Goal: Task Accomplishment & Management: Complete application form

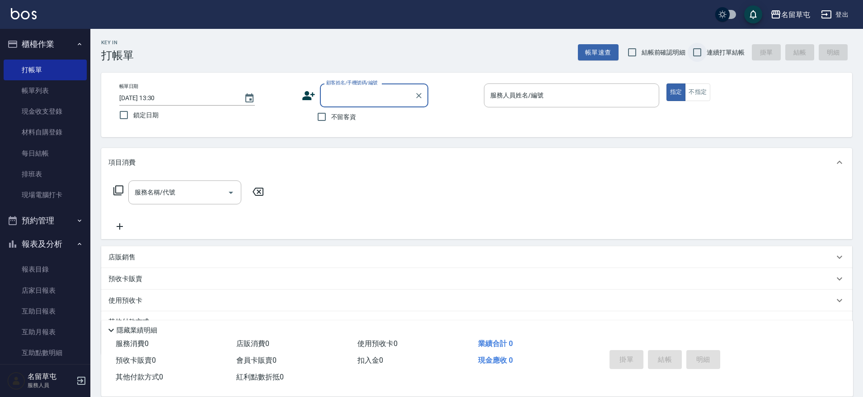
click at [697, 51] on input "連續打單結帳" at bounding box center [696, 52] width 19 height 19
checkbox input "true"
click at [338, 117] on span "不留客資" at bounding box center [343, 116] width 25 height 9
click at [331, 117] on input "不留客資" at bounding box center [321, 116] width 19 height 19
checkbox input "true"
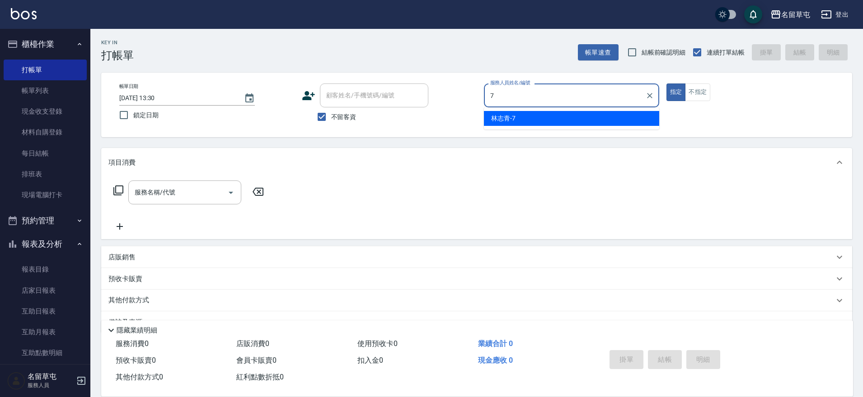
type input "[PERSON_NAME]-7"
type button "true"
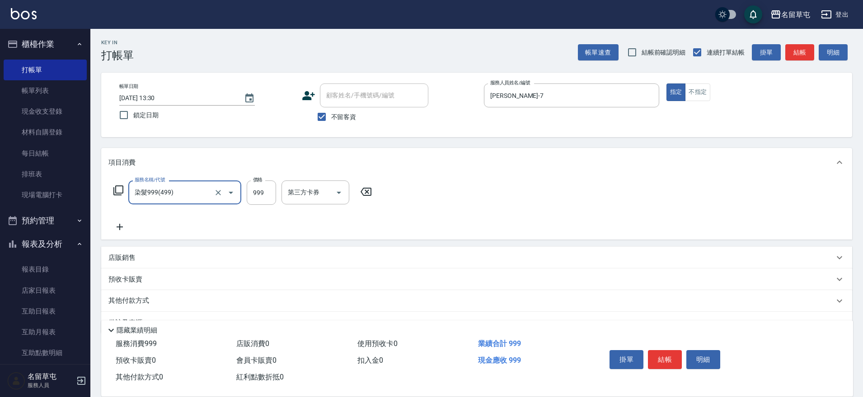
type input "染髮999(499)"
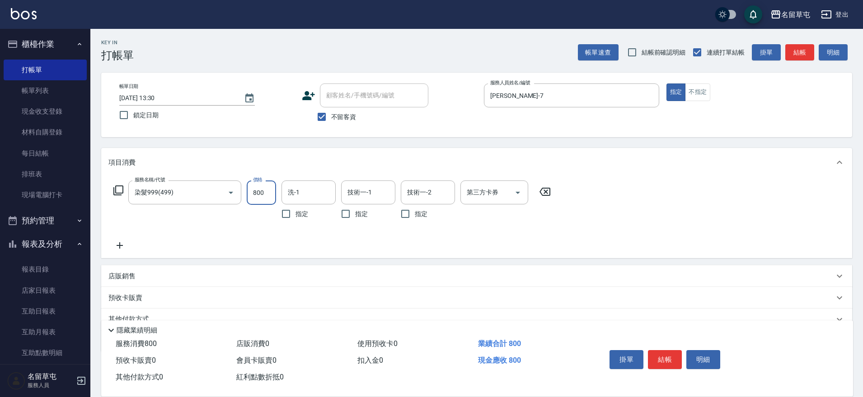
type input "800"
type input "[PERSON_NAME]-36"
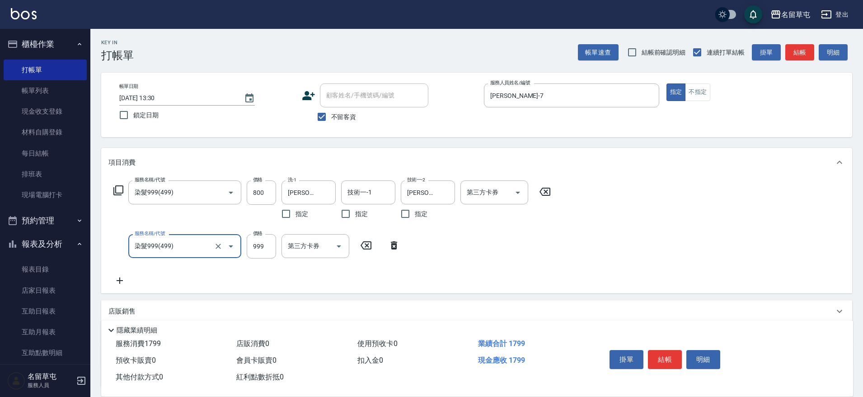
type input "染髮999(499)"
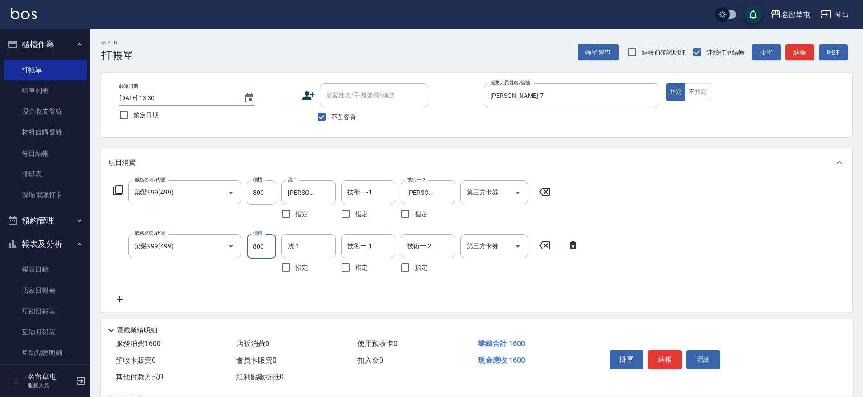
type input "800"
type input "[PERSON_NAME]-36"
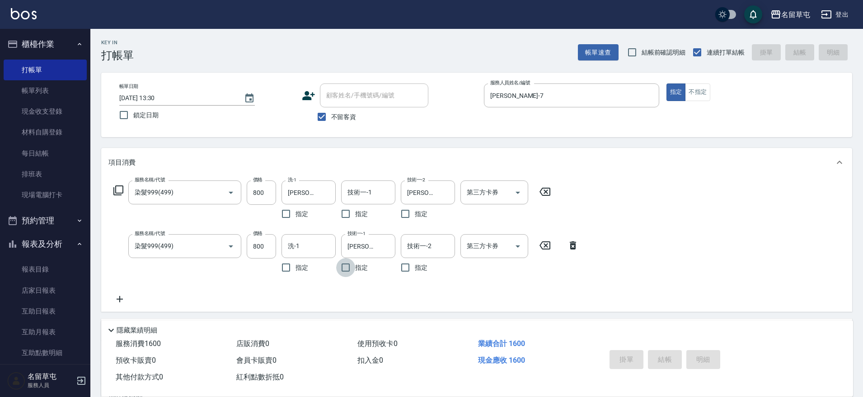
type input "[DATE] 18:55"
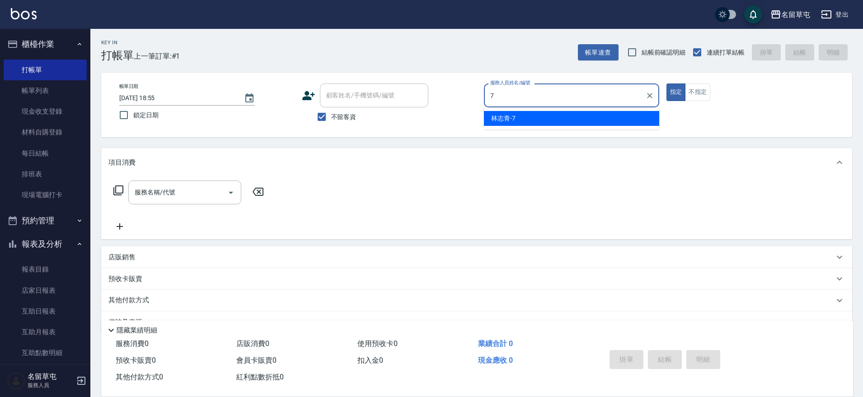
type input "[PERSON_NAME]-7"
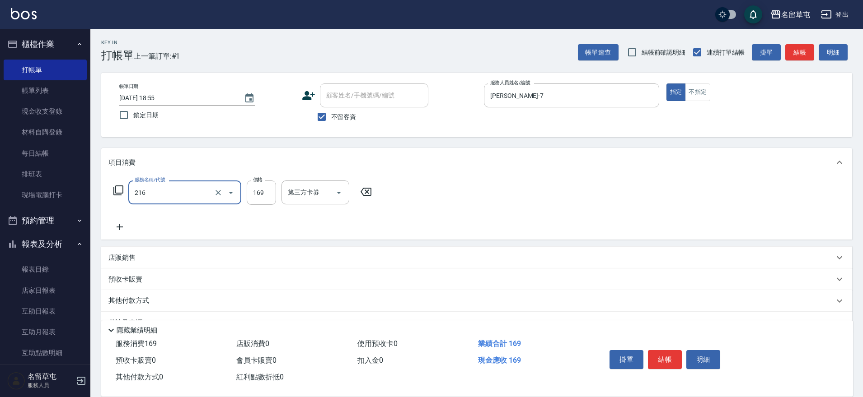
type input "剪髮169(216)"
type input "250"
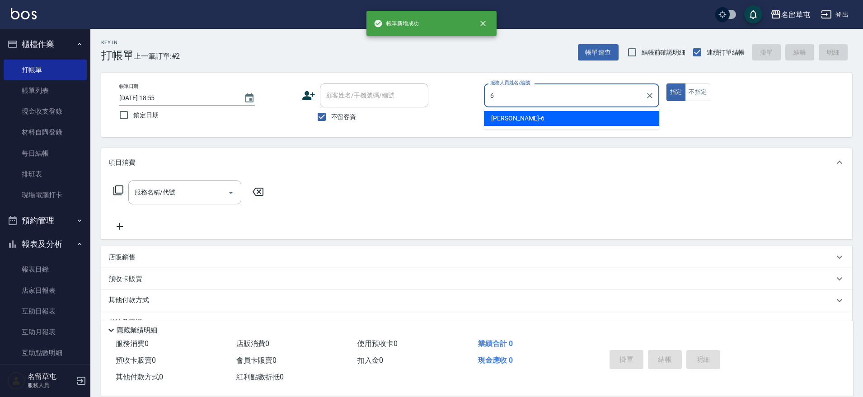
type input "[PERSON_NAME]-6"
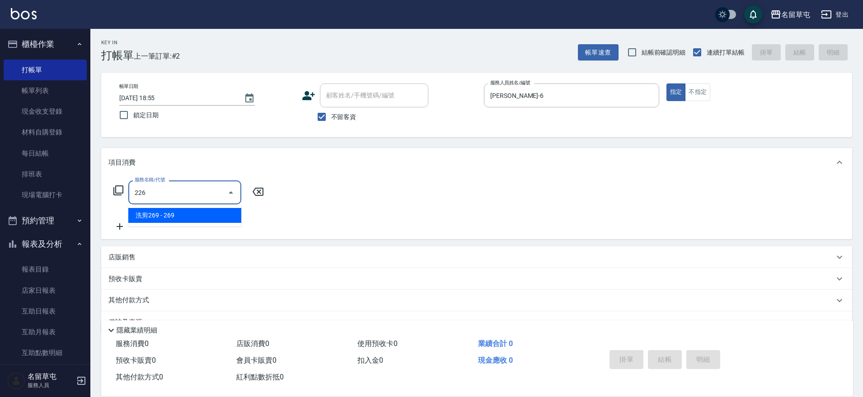
type input "洗剪269(226)"
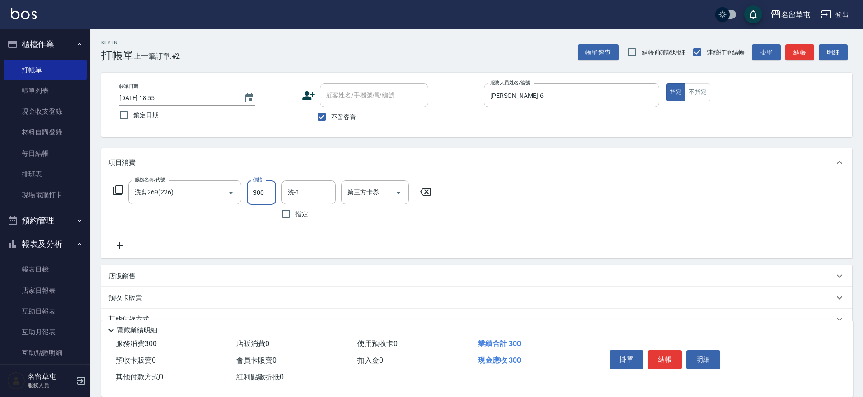
type input "300"
type input "[PERSON_NAME]-31"
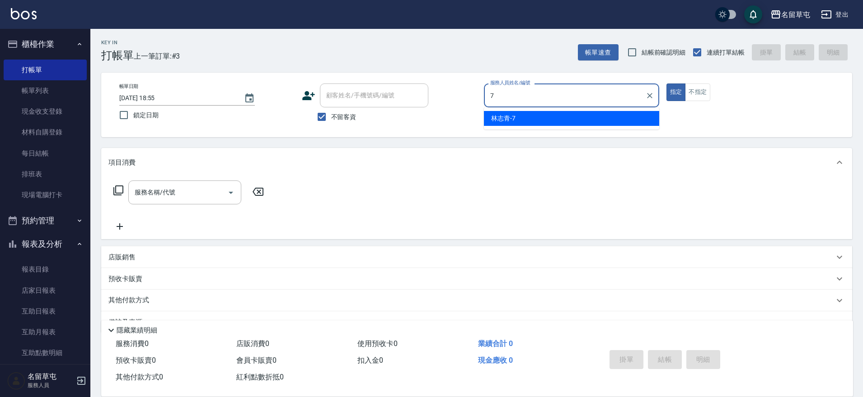
type input "[PERSON_NAME]-7"
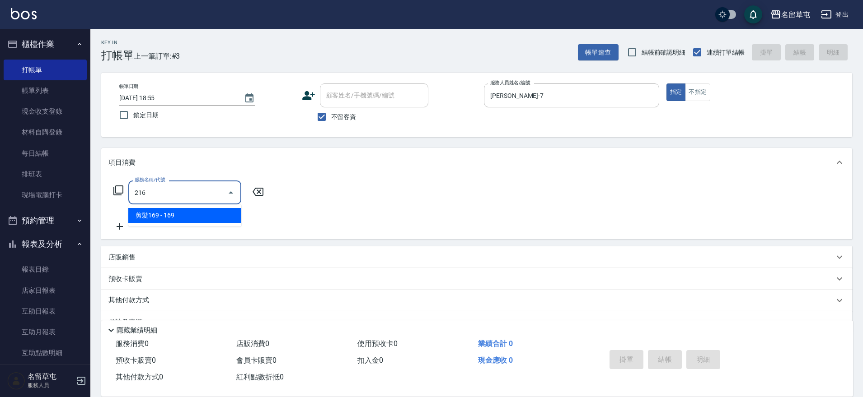
type input "剪髮169(216)"
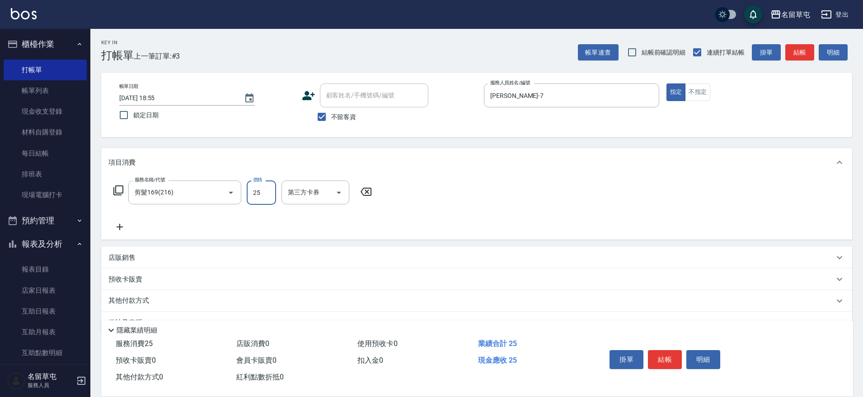
click at [263, 196] on input "25" at bounding box center [261, 193] width 29 height 24
type input "250"
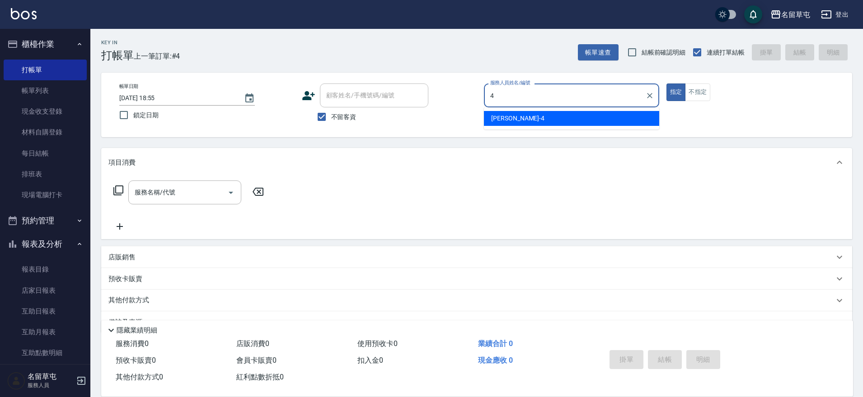
type input "[PERSON_NAME]-4"
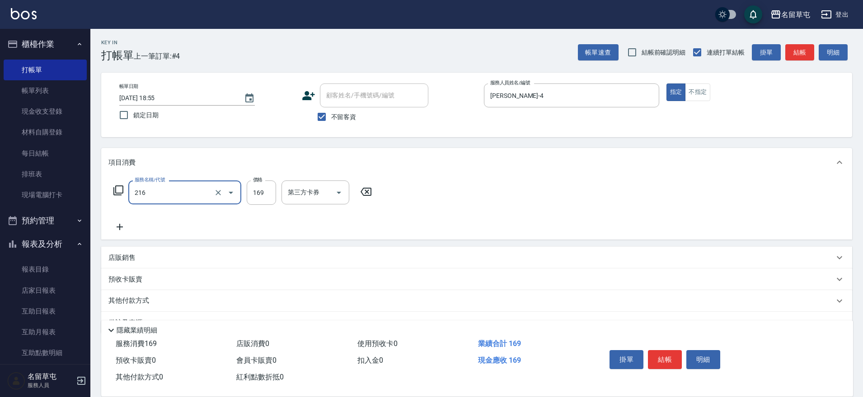
type input "剪髮169(216)"
type input "200"
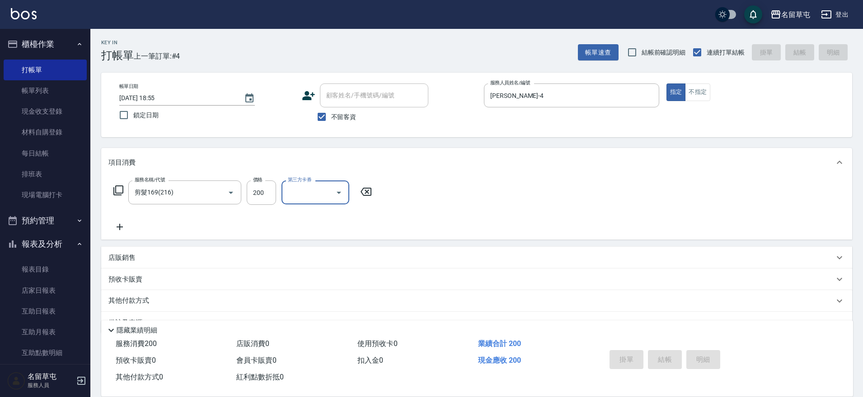
type input "[DATE] 18:56"
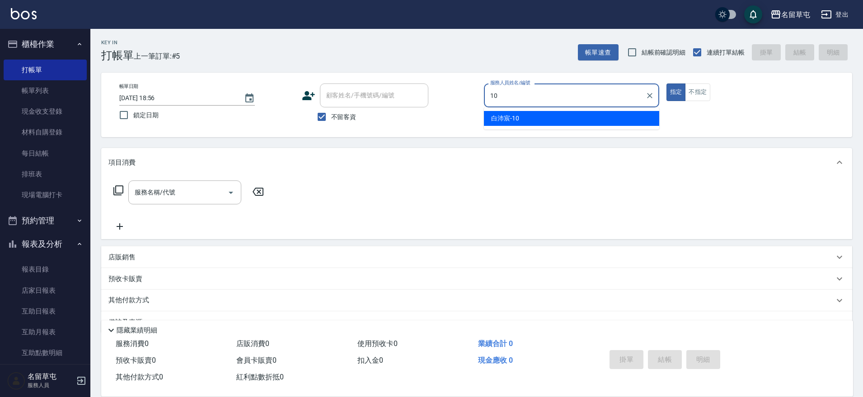
type input "[PERSON_NAME]-10"
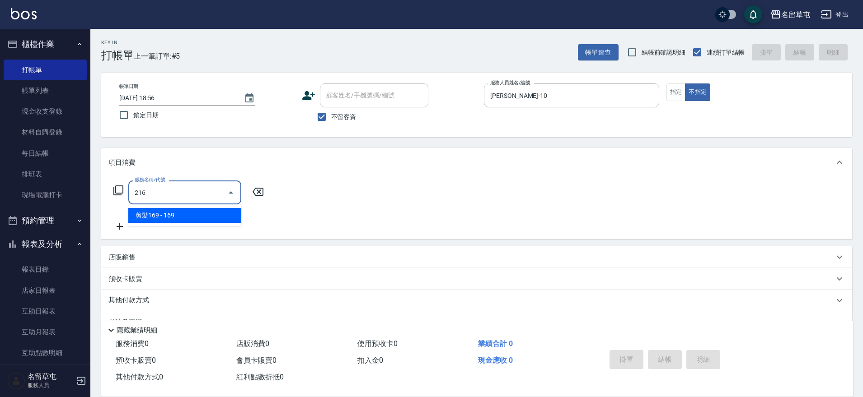
type input "剪髮169(216)"
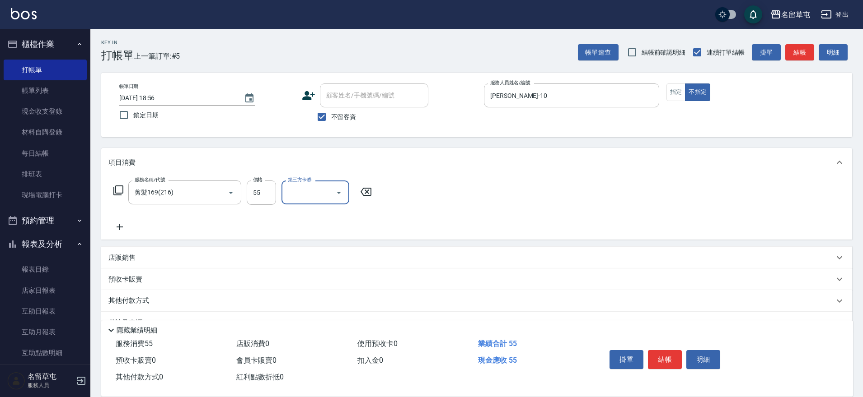
click at [263, 196] on input "55" at bounding box center [261, 193] width 29 height 24
type input "50"
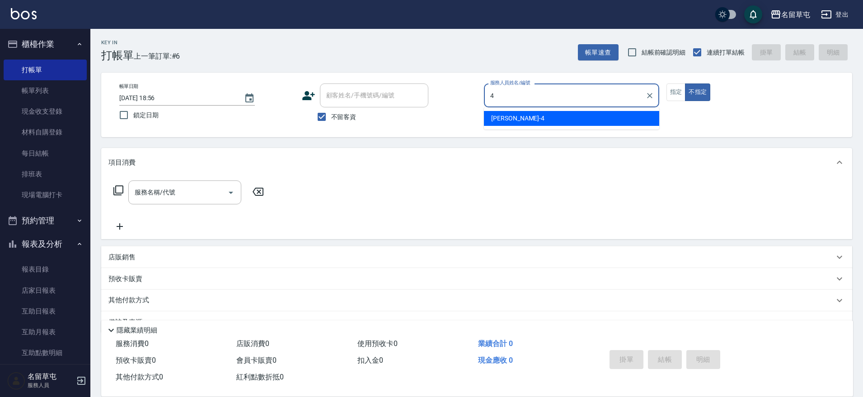
type input "[PERSON_NAME]-4"
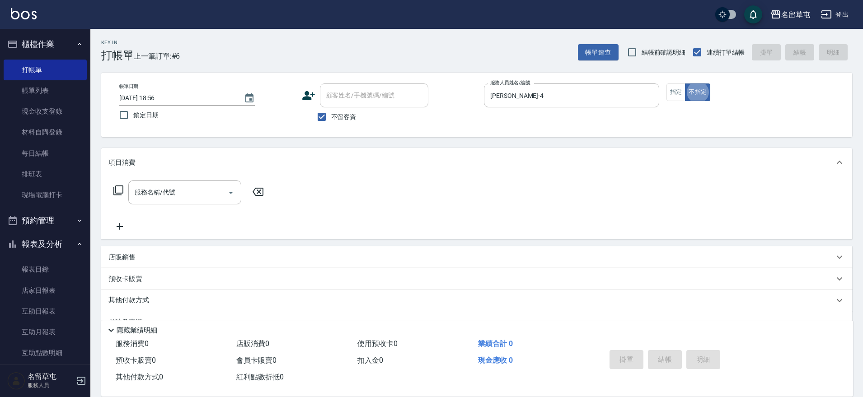
type button "false"
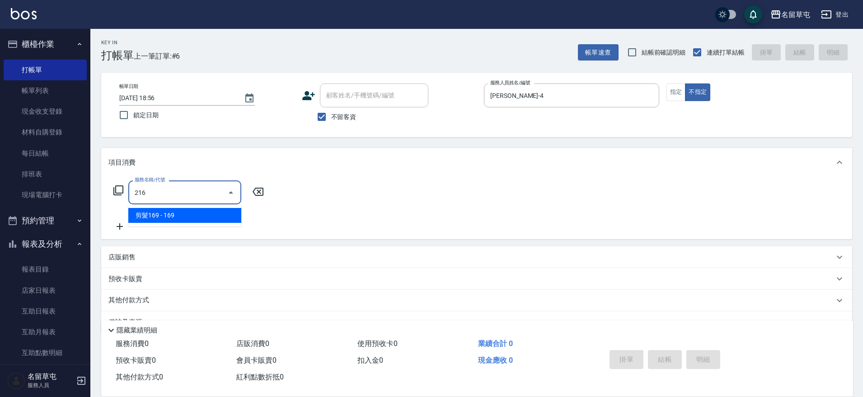
type input "剪髮169(216)"
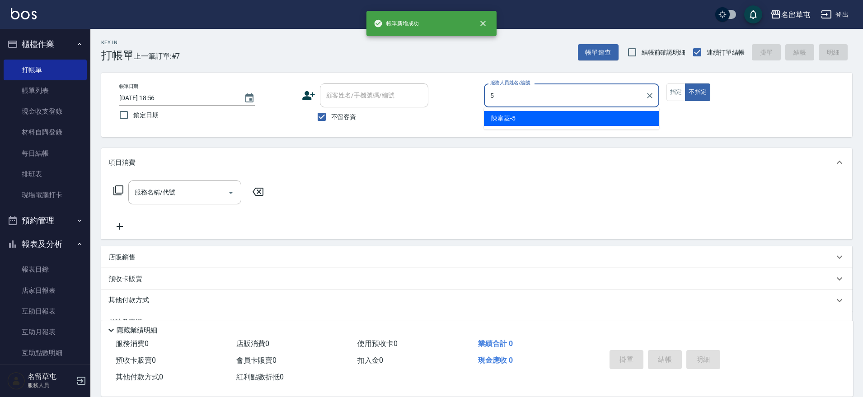
type input "[PERSON_NAME]-5"
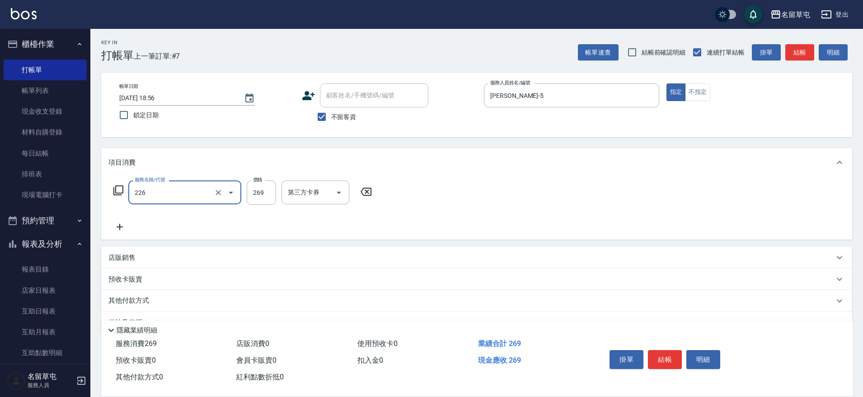
type input "洗剪269(226)"
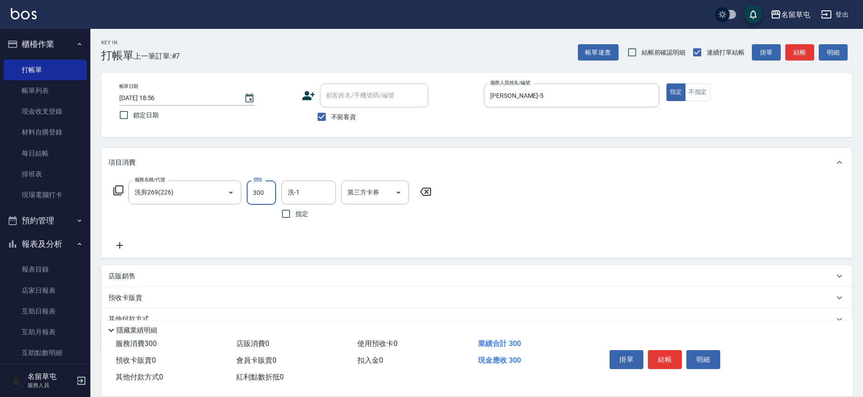
type input "300"
type input "[PERSON_NAME]-5"
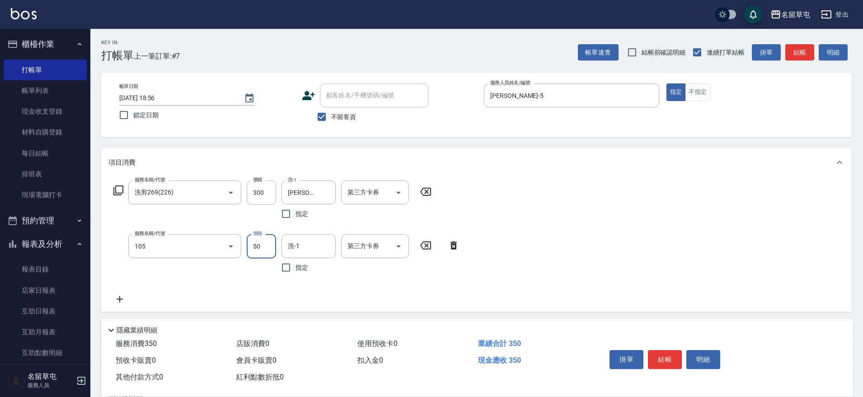
type input "精油50(105)"
type input "[PERSON_NAME]-5"
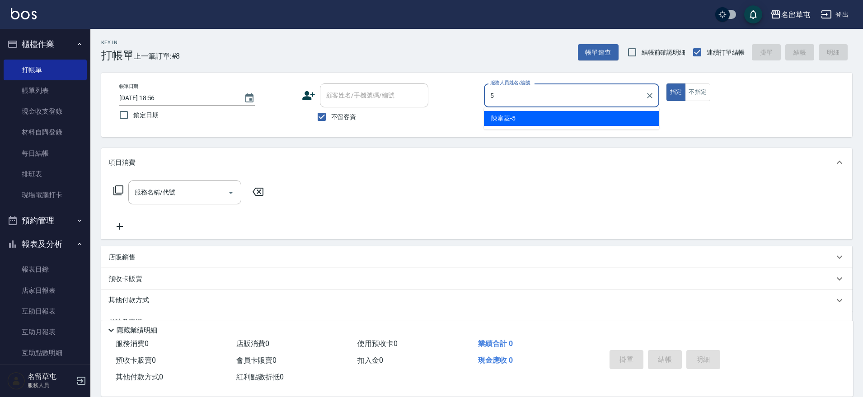
type input "[PERSON_NAME]-5"
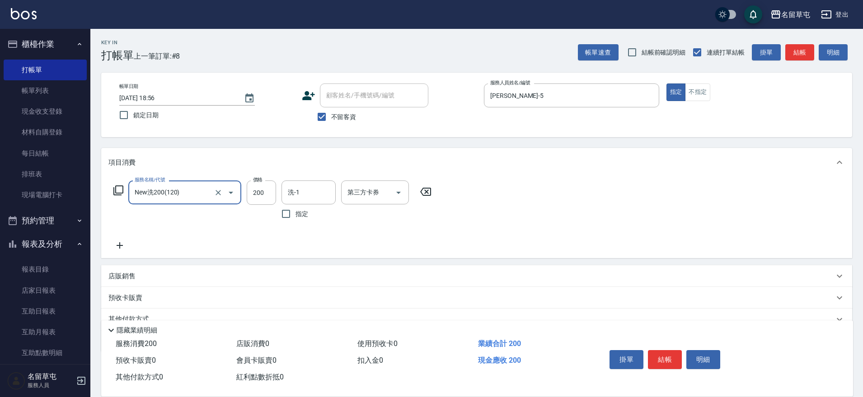
type input "New洗200(120)"
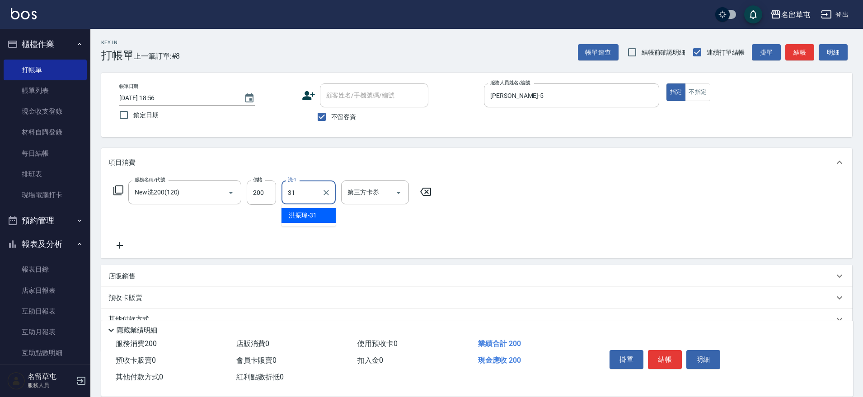
type input "[PERSON_NAME]-31"
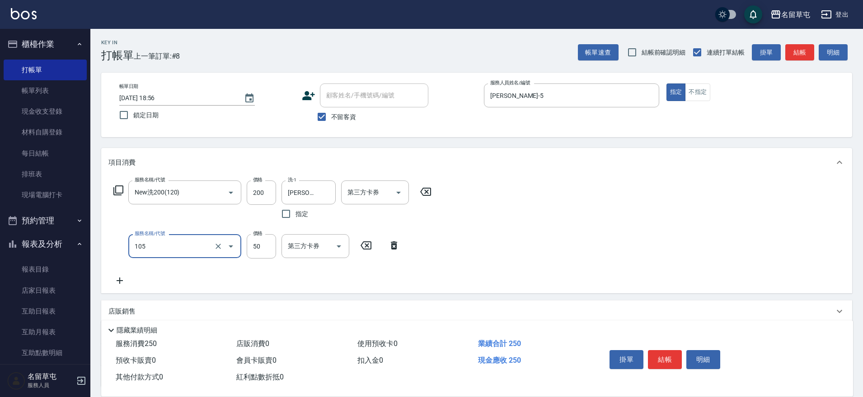
type input "精油50(105)"
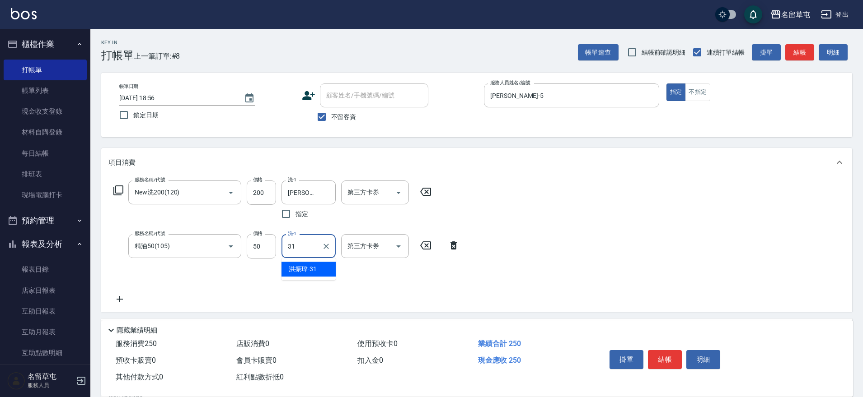
type input "[PERSON_NAME]-31"
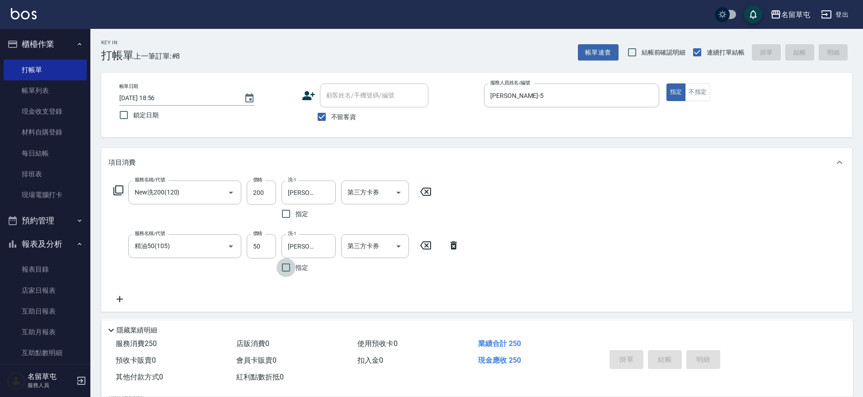
type input "[DATE] 18:57"
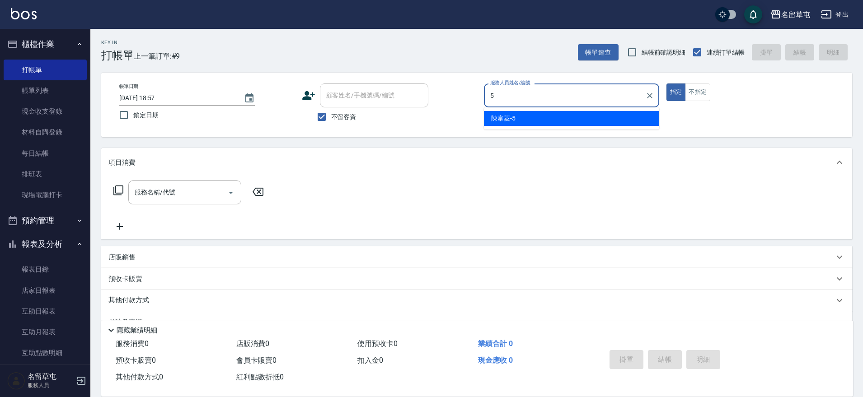
type input "[PERSON_NAME]-5"
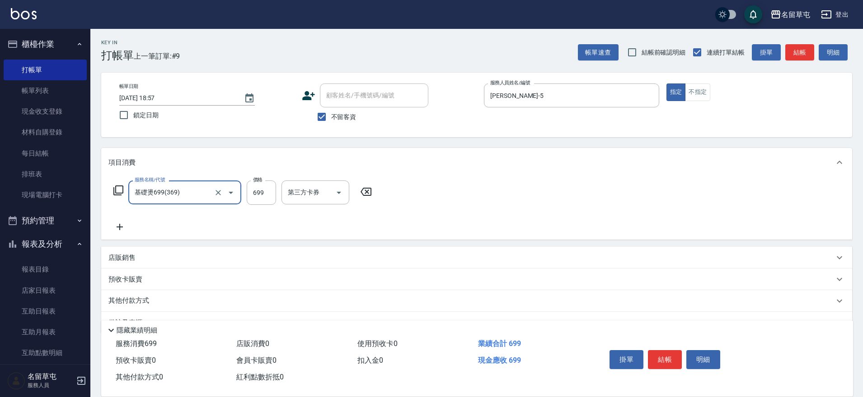
type input "基礎燙699(369)"
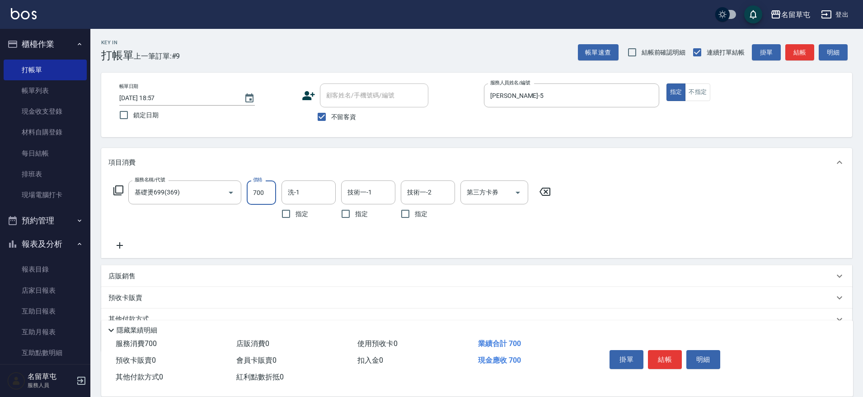
type input "700"
type input "[PERSON_NAME]-31"
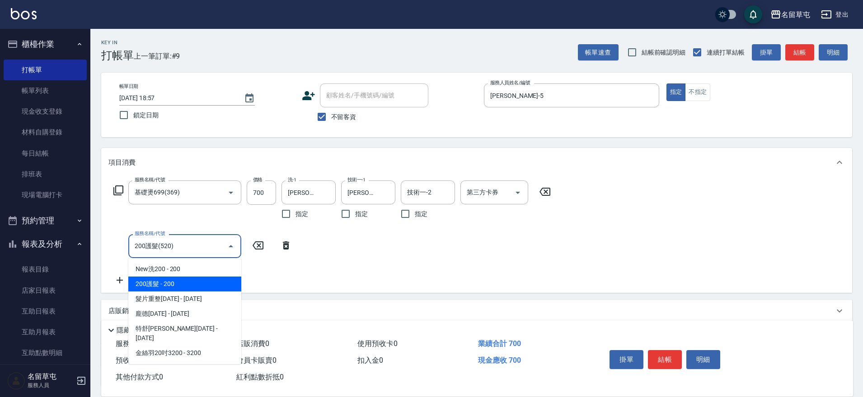
type input "200護髮(520)"
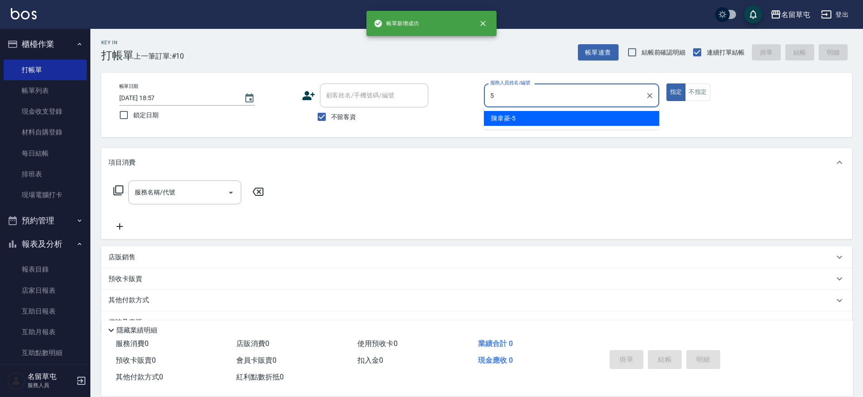
type input "[PERSON_NAME]-5"
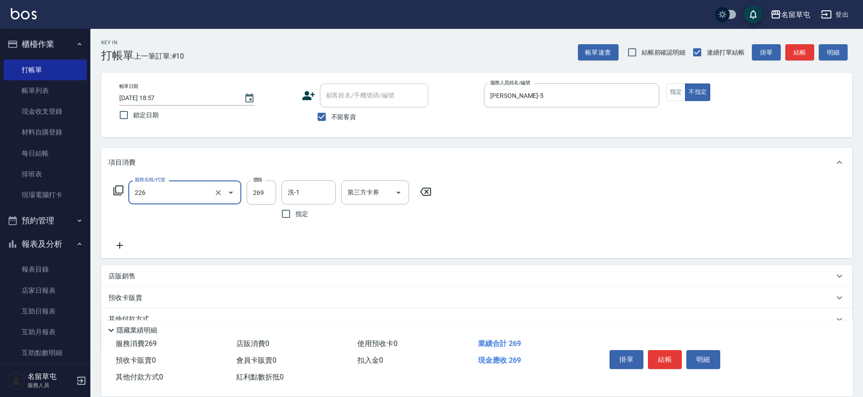
type input "洗剪269(226)"
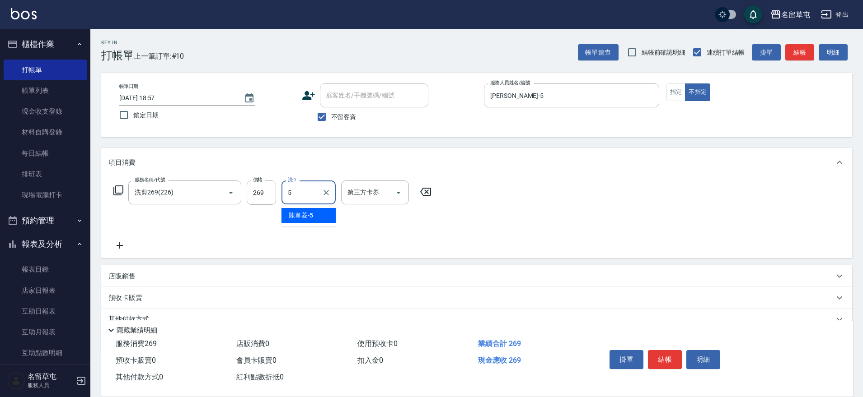
type input "[PERSON_NAME]-5"
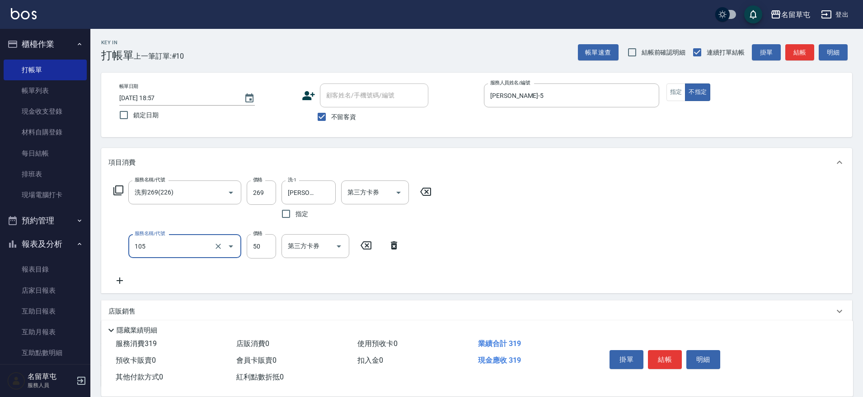
type input "精油50(105)"
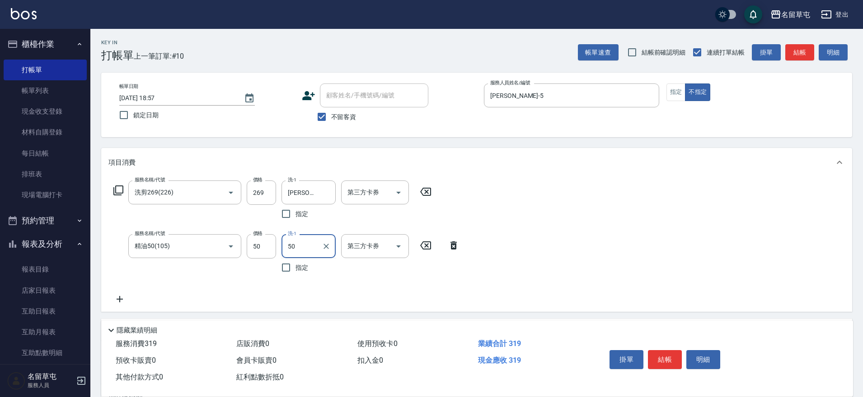
type input "50"
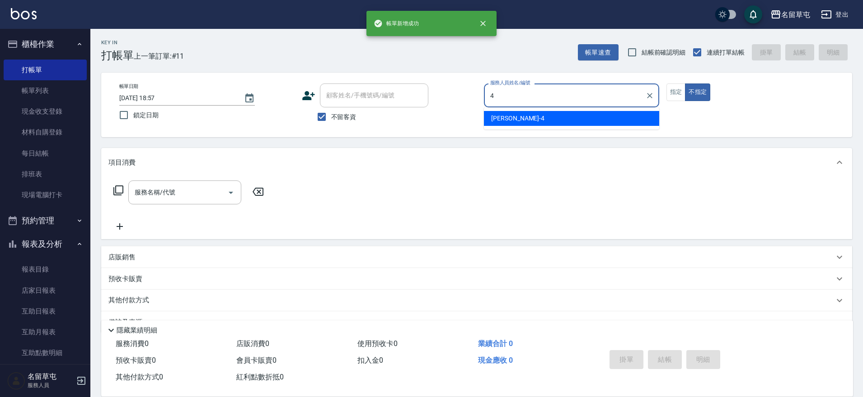
type input "[PERSON_NAME]-4"
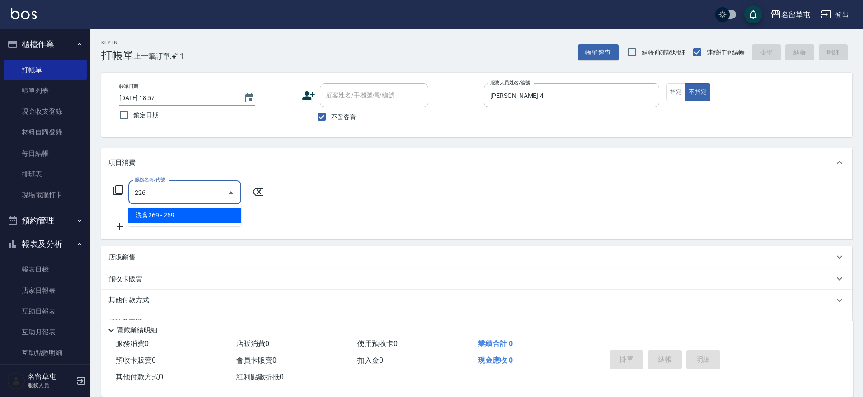
type input "洗剪269(226)"
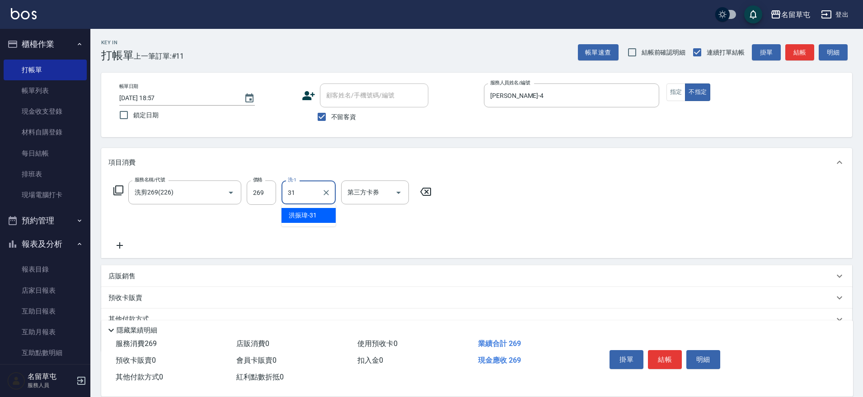
type input "[PERSON_NAME]-31"
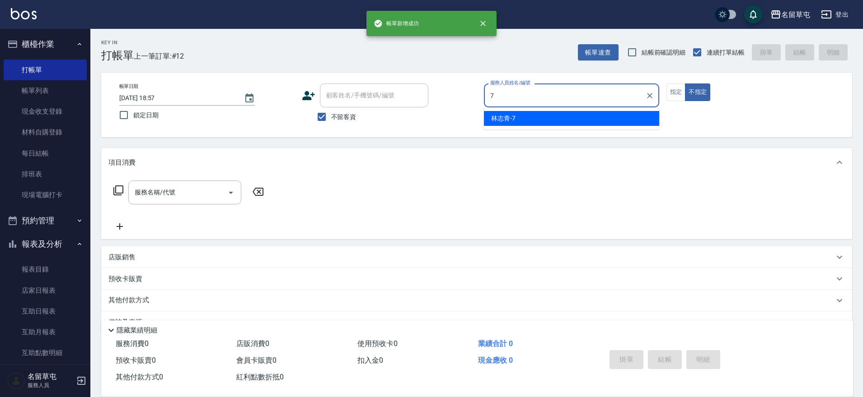
type input "[PERSON_NAME]-7"
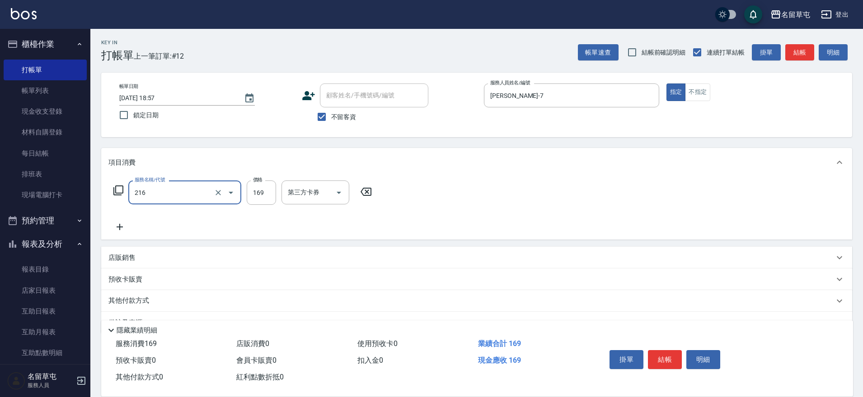
type input "剪髮169(216)"
type input "250"
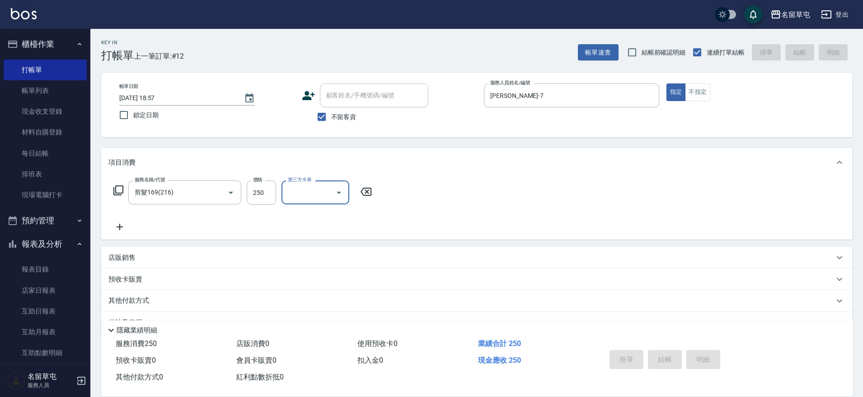
type input "[DATE] 18:58"
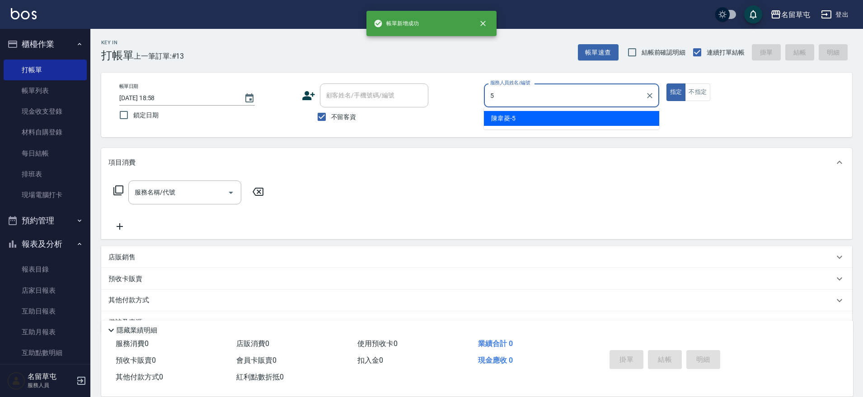
type input "[PERSON_NAME]-5"
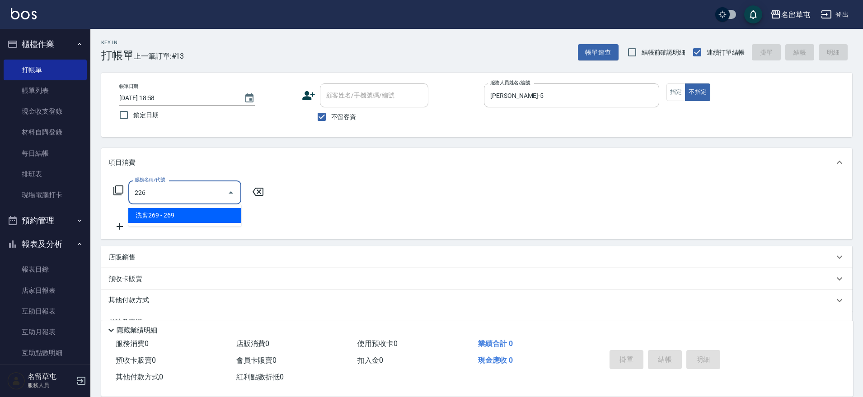
type input "洗剪269(226)"
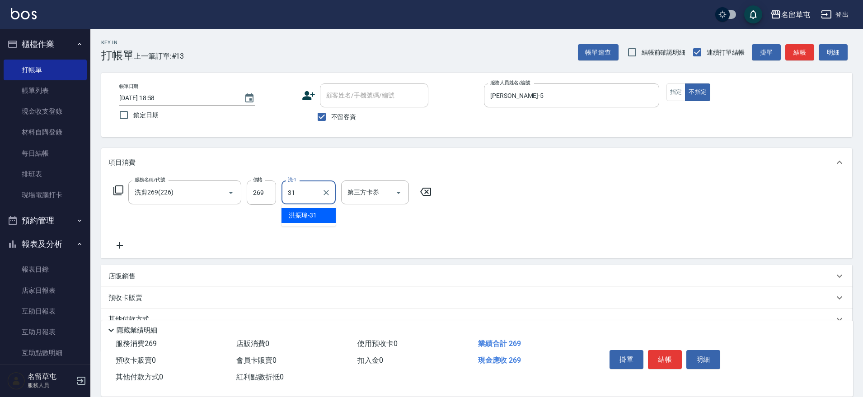
type input "[PERSON_NAME]-31"
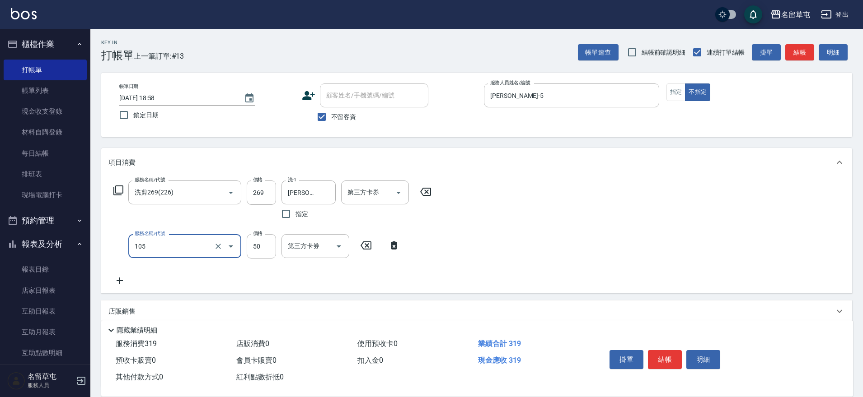
type input "精油50(105)"
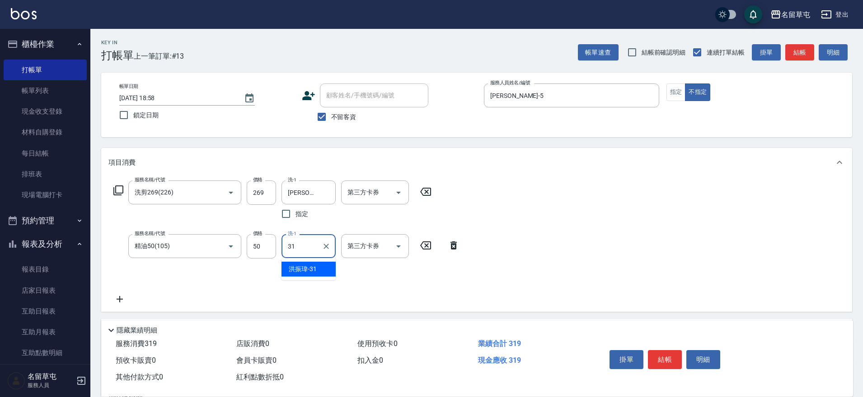
type input "[PERSON_NAME]-31"
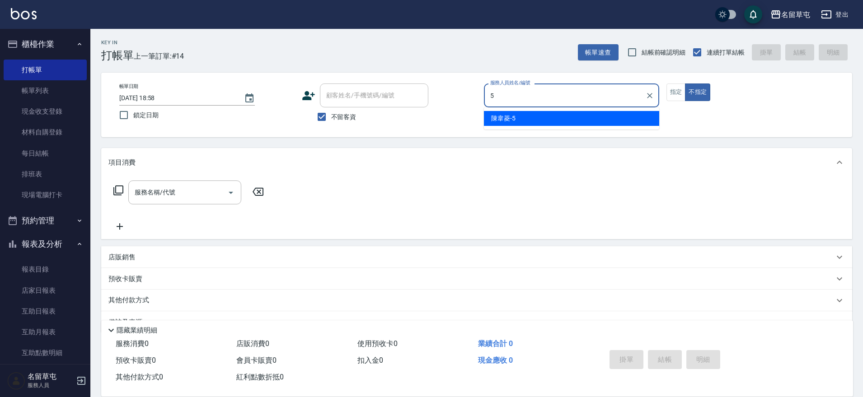
type input "[PERSON_NAME]-5"
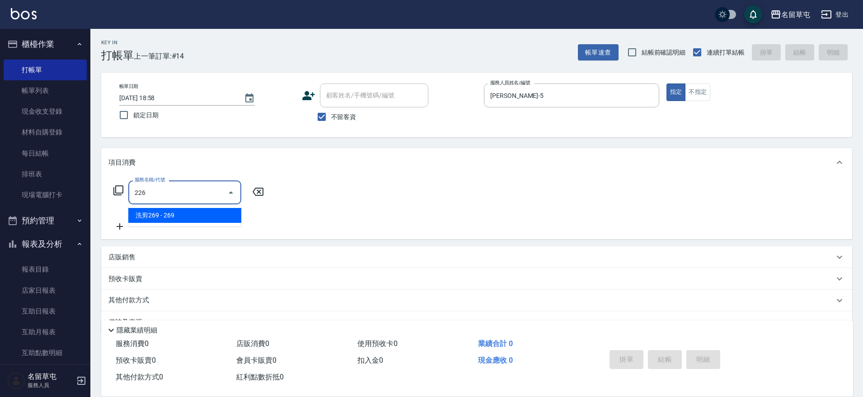
type input "洗剪269(226)"
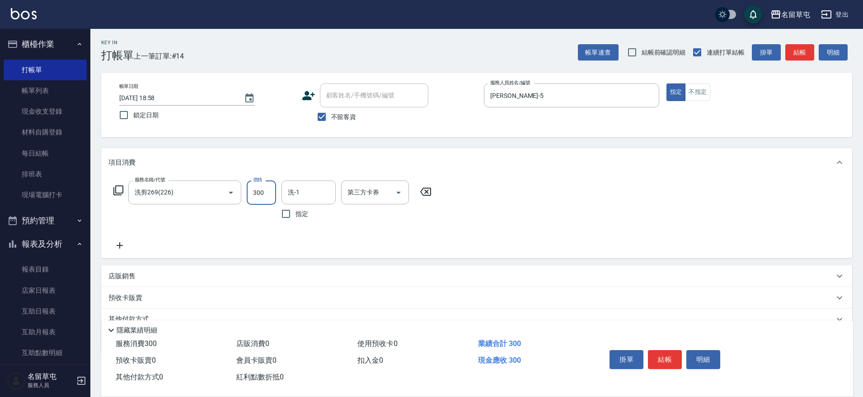
type input "300"
type input "[PERSON_NAME]-31"
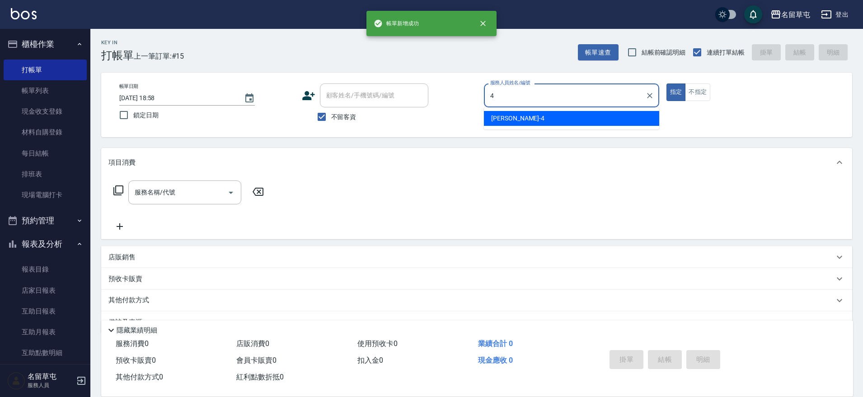
type input "[PERSON_NAME]-4"
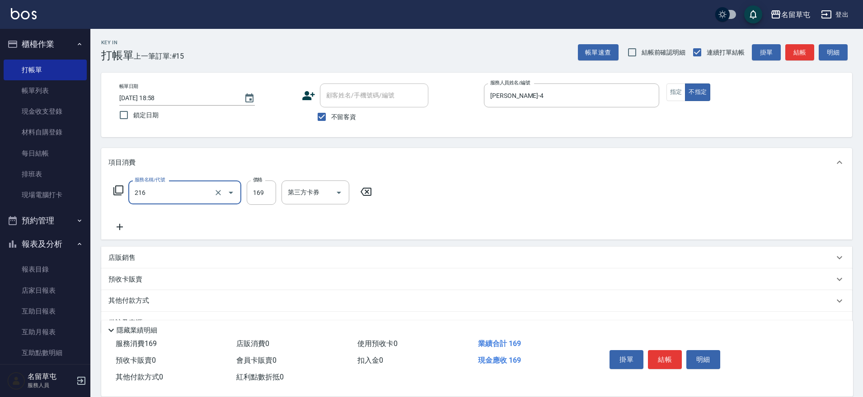
type input "剪髮169(216)"
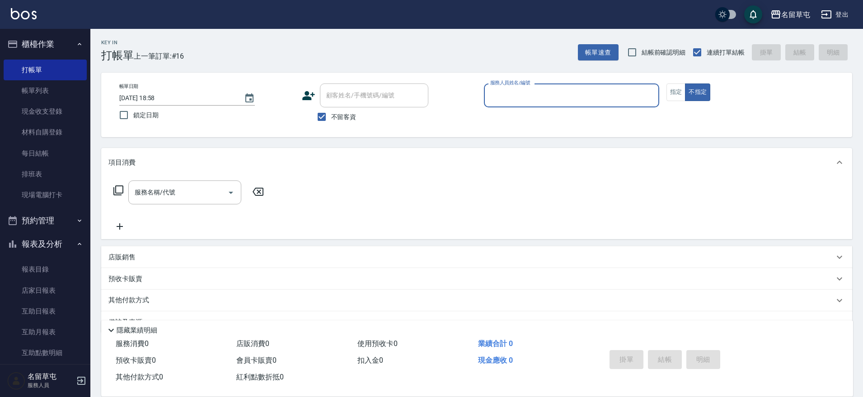
click at [309, 115] on div "不留客資" at bounding box center [365, 116] width 126 height 19
click at [331, 117] on input "不留客資" at bounding box center [321, 116] width 19 height 19
checkbox input "false"
click at [413, 105] on div at bounding box center [418, 96] width 12 height 24
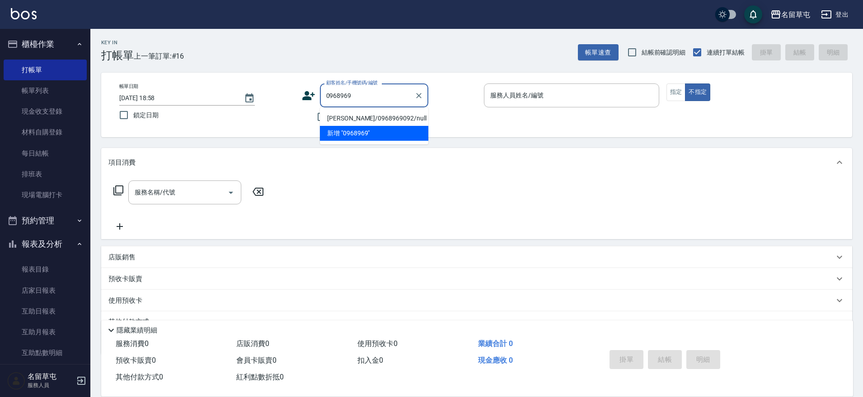
click at [400, 119] on li "[PERSON_NAME]/0968969092/null" at bounding box center [374, 118] width 108 height 15
type input "[PERSON_NAME]/0968969092/null"
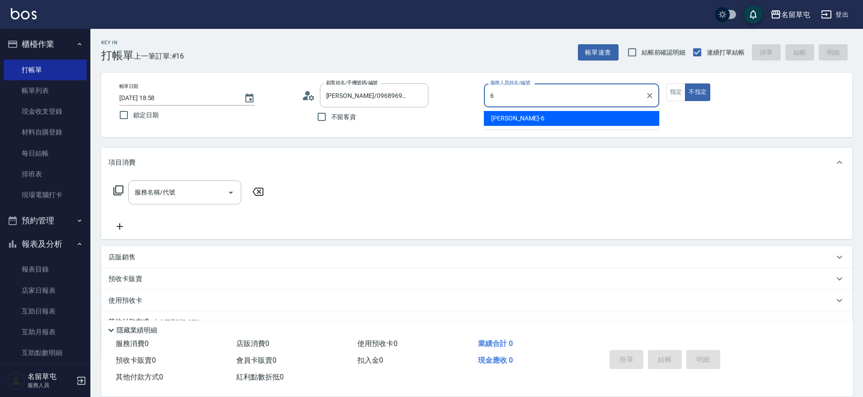
type input "[PERSON_NAME]-6"
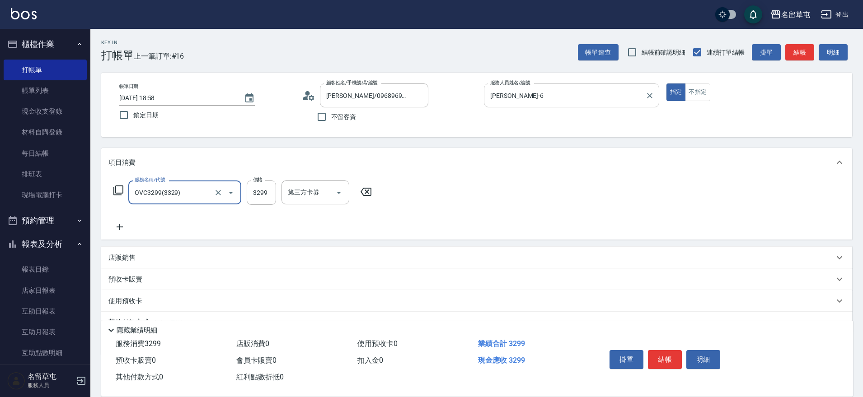
type input "OVC3299(3329)"
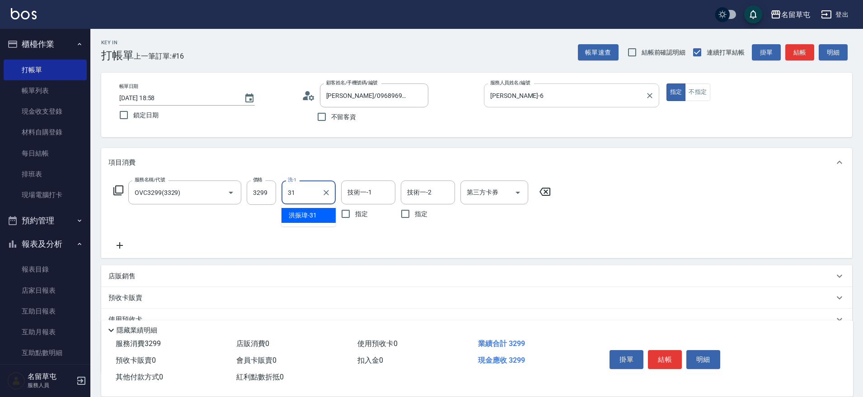
type input "[PERSON_NAME]-31"
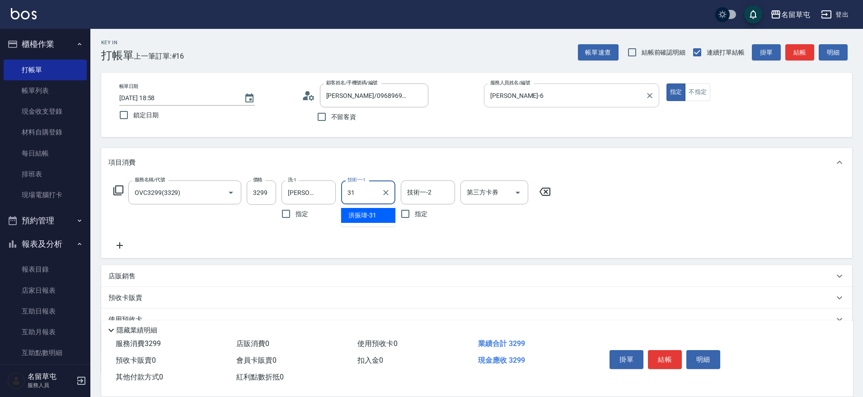
type input "[PERSON_NAME]-31"
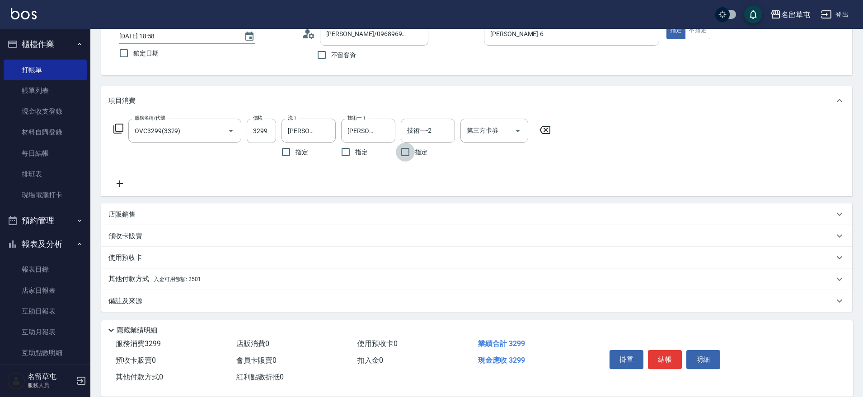
scroll to position [63, 0]
click at [145, 279] on p "其他付款方式 入金可用餘額: 2501" at bounding box center [154, 278] width 93 height 10
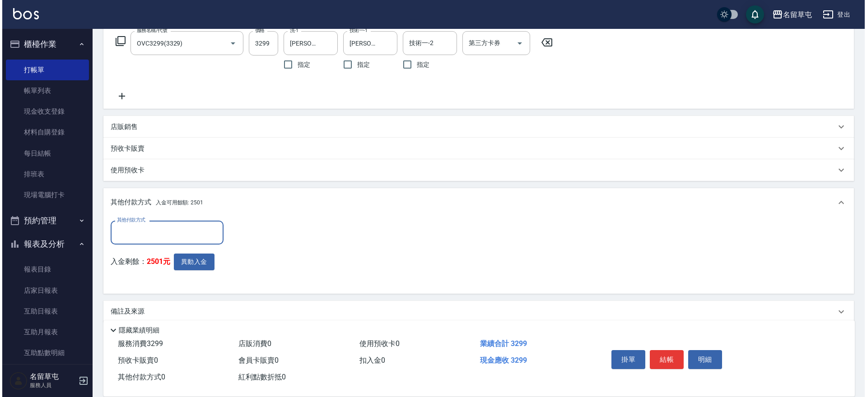
scroll to position [162, 0]
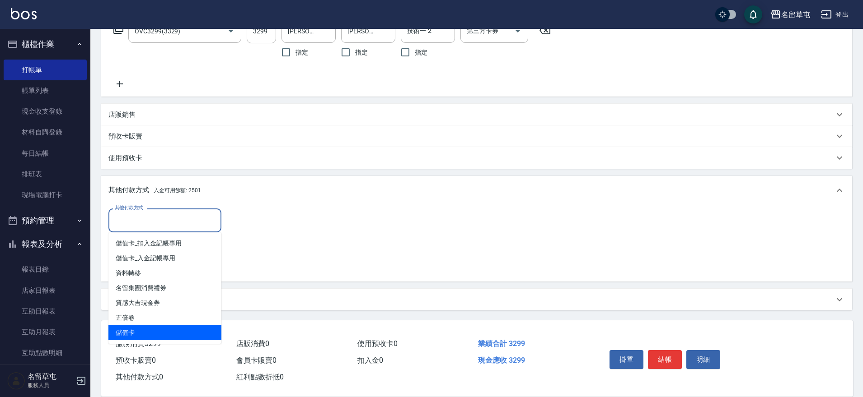
type input "儲值卡"
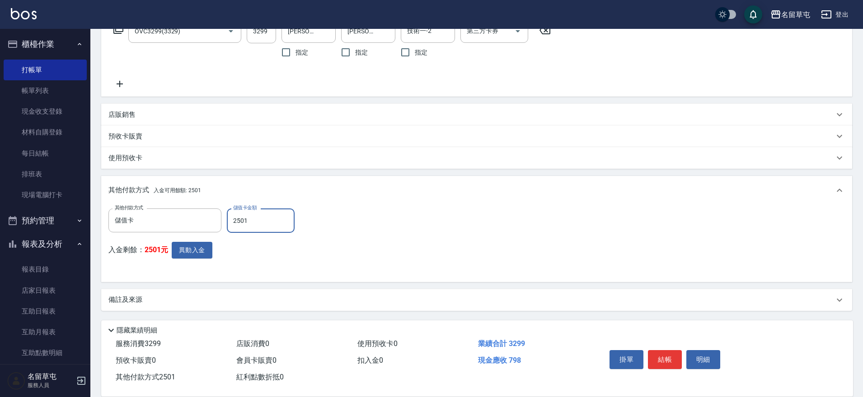
type input "2501"
click at [186, 244] on button "異動入金" at bounding box center [192, 250] width 41 height 17
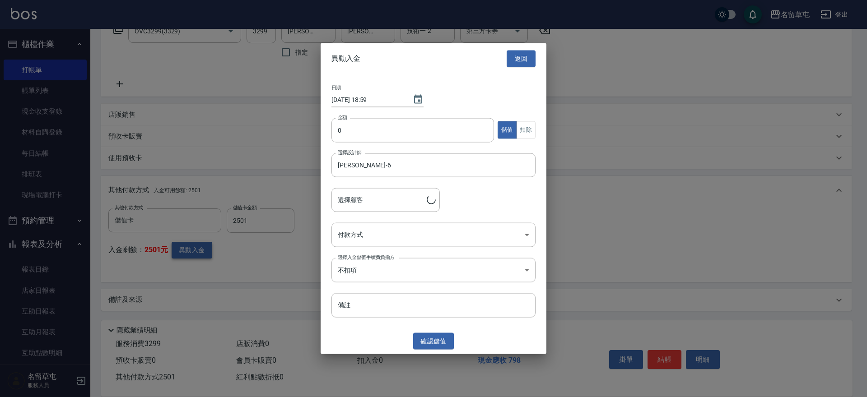
type input "[PERSON_NAME]/0968969092"
click at [521, 130] on button "扣除" at bounding box center [525, 130] width 19 height 18
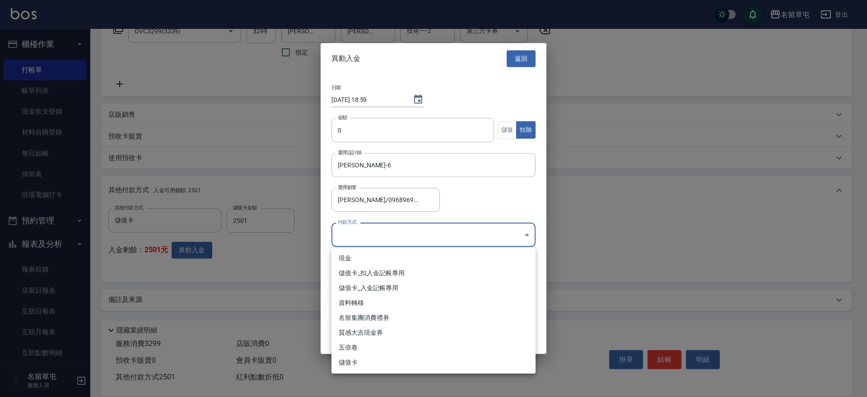
click at [396, 229] on body "名留草屯 登出 櫃檯作業 打帳單 帳單列表 現金收支登錄 材料自購登錄 每日結帳 排班表 現場電腦打卡 預約管理 預約管理 單日預約紀錄 單週預約紀錄 報表及…" at bounding box center [433, 118] width 867 height 560
click at [397, 275] on li "儲值卡_扣入金記帳專用" at bounding box center [433, 273] width 204 height 15
type input "儲值卡_扣入金記帳專用"
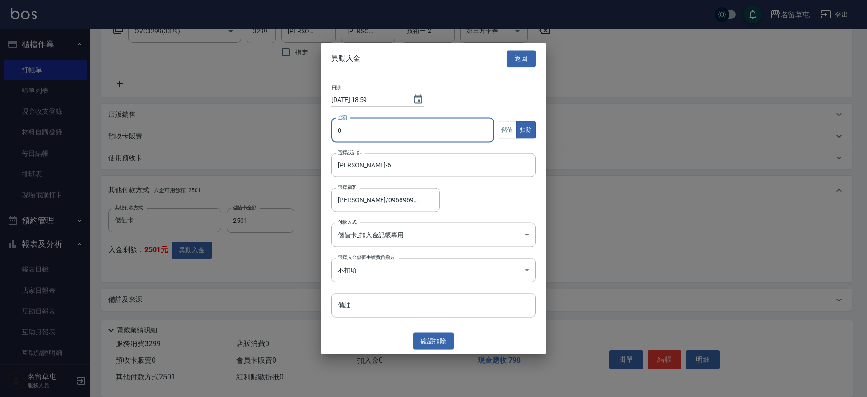
click at [385, 125] on input "0" at bounding box center [412, 130] width 163 height 24
type input "2501"
click at [443, 338] on button "確認 扣除" at bounding box center [433, 341] width 41 height 17
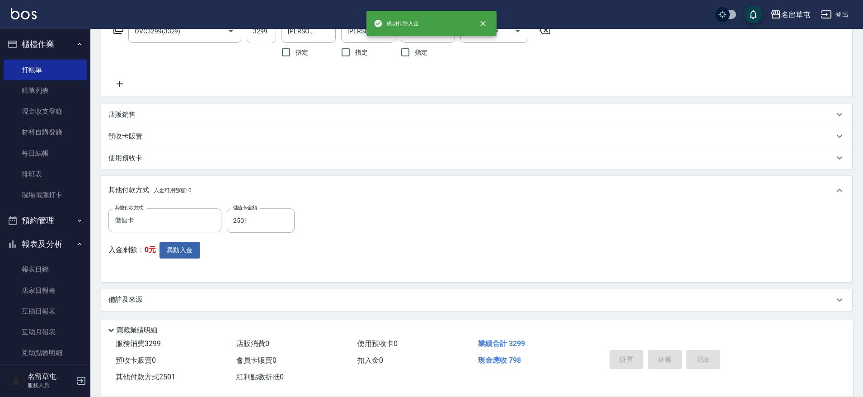
type input "[DATE] 18:59"
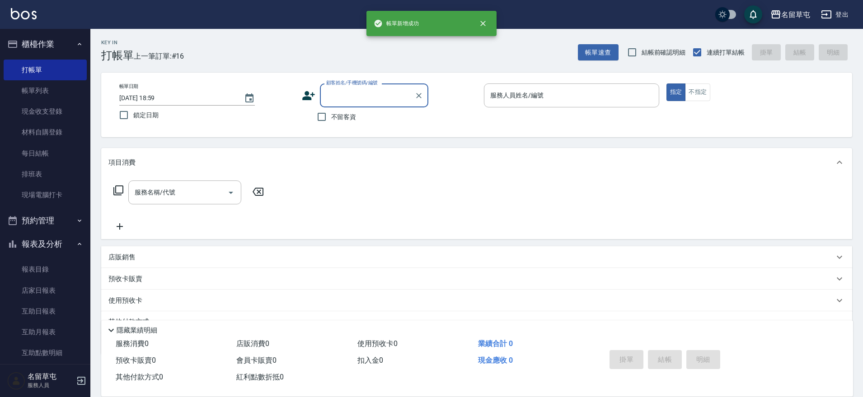
scroll to position [0, 0]
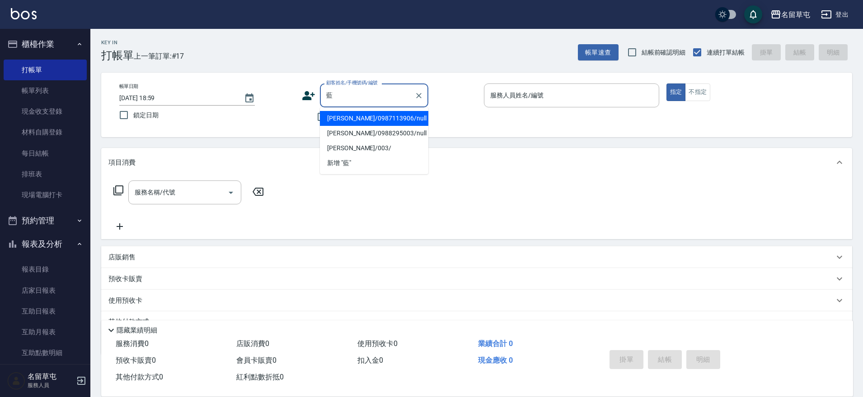
click at [367, 110] on ul "[PERSON_NAME]/0987113906/null [PERSON_NAME]/0988295003/null [PERSON_NAME]/003/ …" at bounding box center [374, 140] width 108 height 67
click at [367, 118] on li "[PERSON_NAME]/0987113906/null" at bounding box center [374, 118] width 108 height 15
type input "[PERSON_NAME]/0987113906/null"
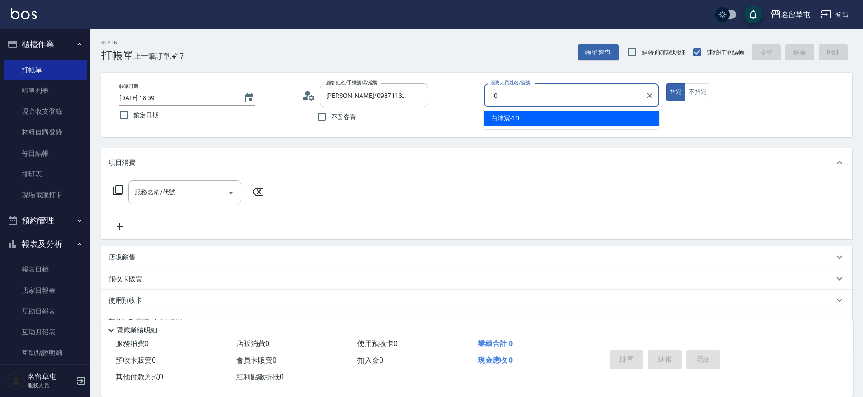
type input "[PERSON_NAME]-10"
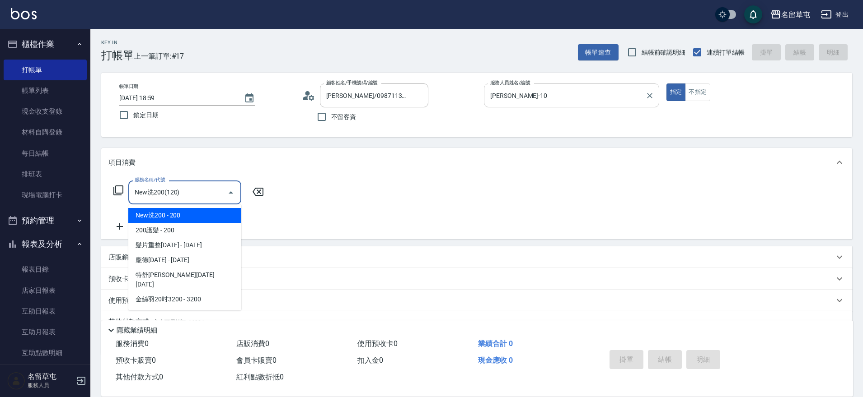
type input "New洗200(120)"
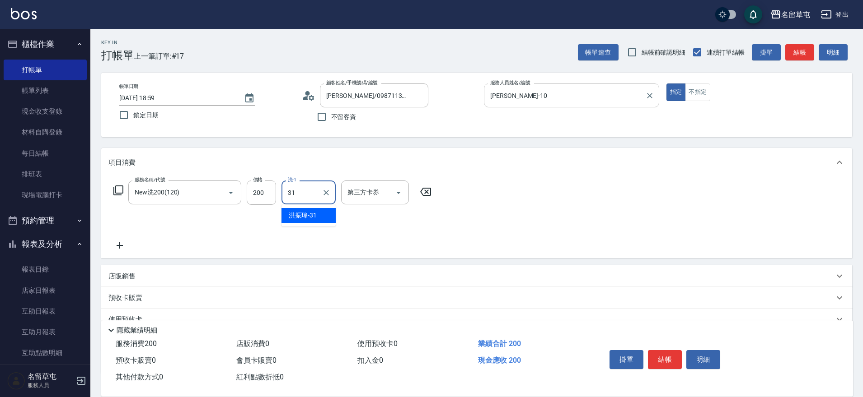
type input "[PERSON_NAME]-31"
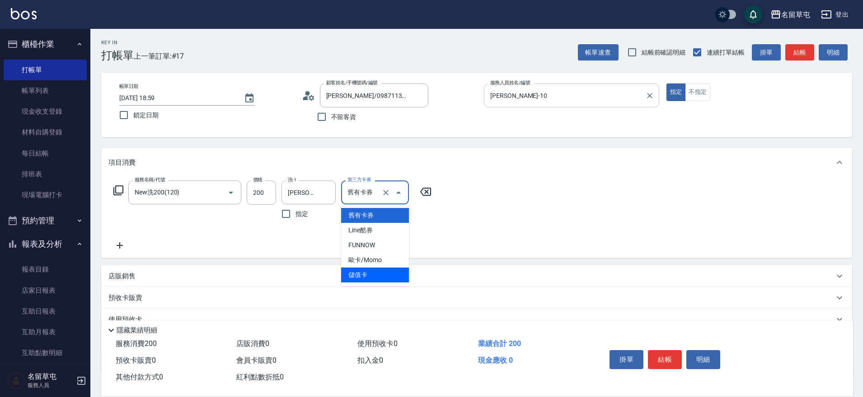
type input "儲值卡"
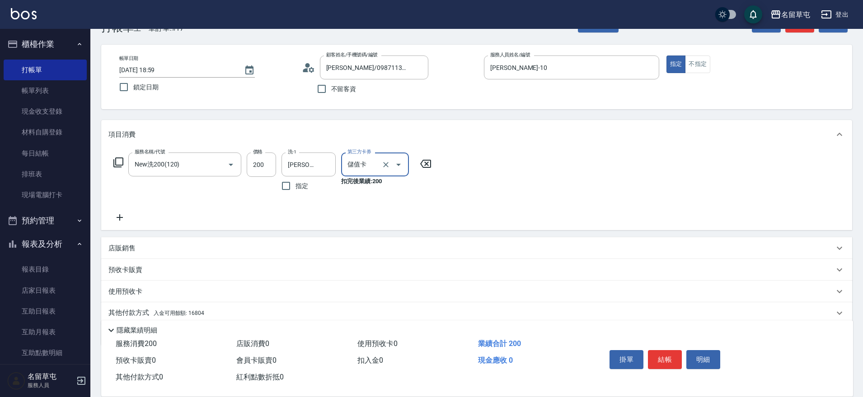
scroll to position [63, 0]
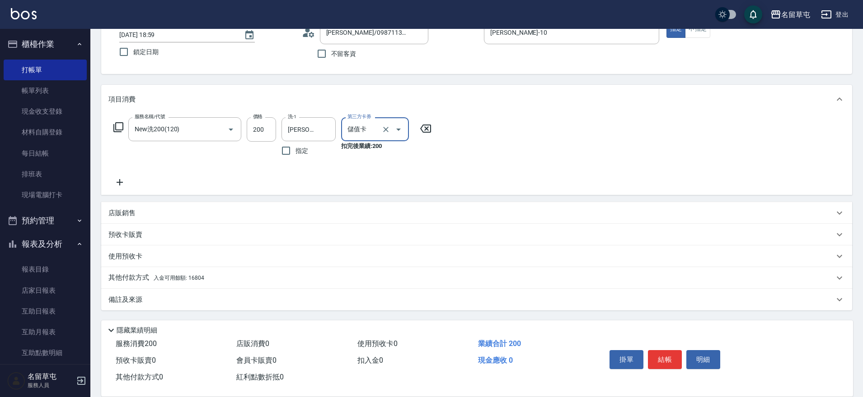
click at [185, 275] on p "其他付款方式 入金可用餘額: 16804" at bounding box center [156, 278] width 96 height 10
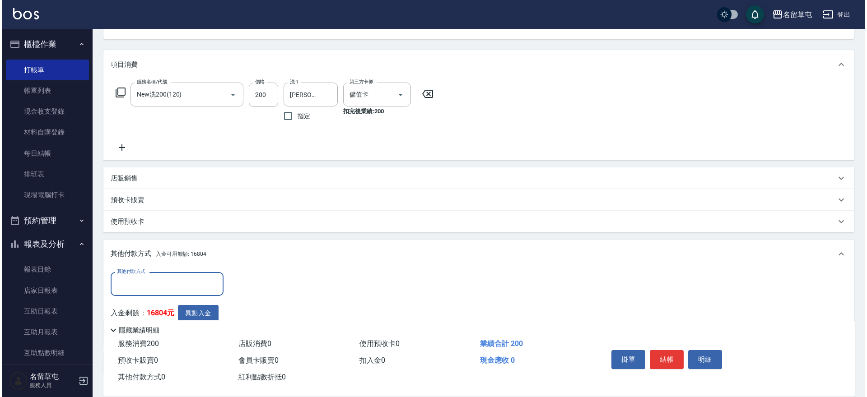
scroll to position [154, 0]
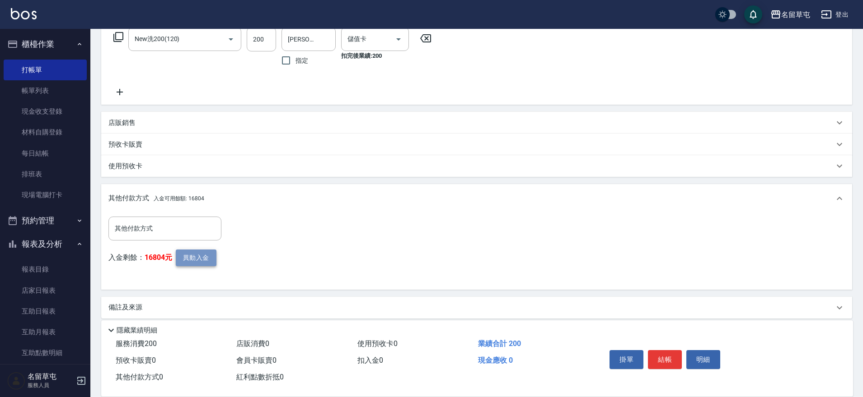
click at [191, 257] on button "異動入金" at bounding box center [196, 258] width 41 height 17
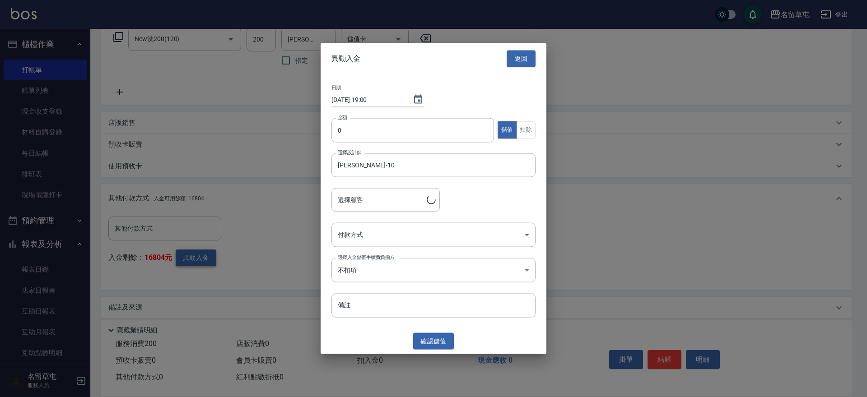
type input "[PERSON_NAME]/0987113906"
click at [439, 127] on input "0" at bounding box center [412, 130] width 163 height 24
type input "200"
click at [527, 133] on button "扣除" at bounding box center [525, 130] width 19 height 18
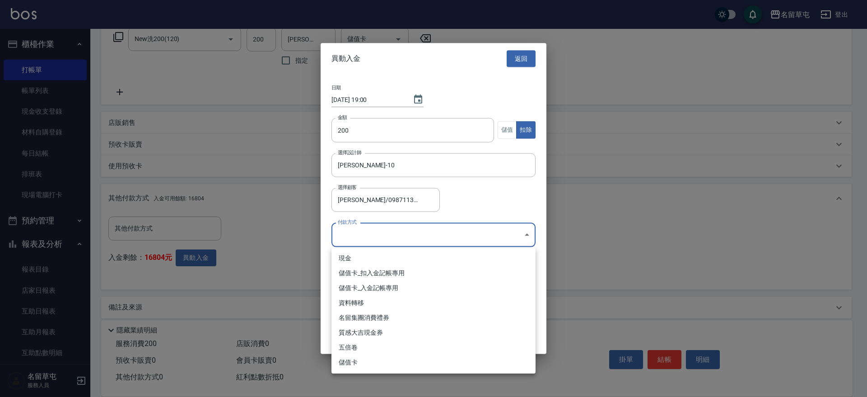
click at [389, 227] on body "名留草屯 登出 櫃檯作業 打帳單 帳單列表 現金收支登錄 材料自購登錄 每日結帳 排班表 現場電腦打卡 預約管理 預約管理 單日預約紀錄 單週預約紀錄 報表及…" at bounding box center [433, 125] width 867 height 559
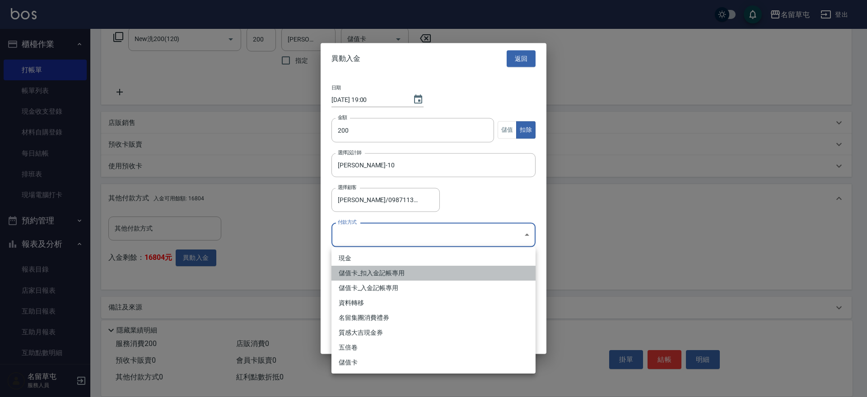
click at [384, 272] on li "儲值卡_扣入金記帳專用" at bounding box center [433, 273] width 204 height 15
type input "儲值卡_扣入金記帳專用"
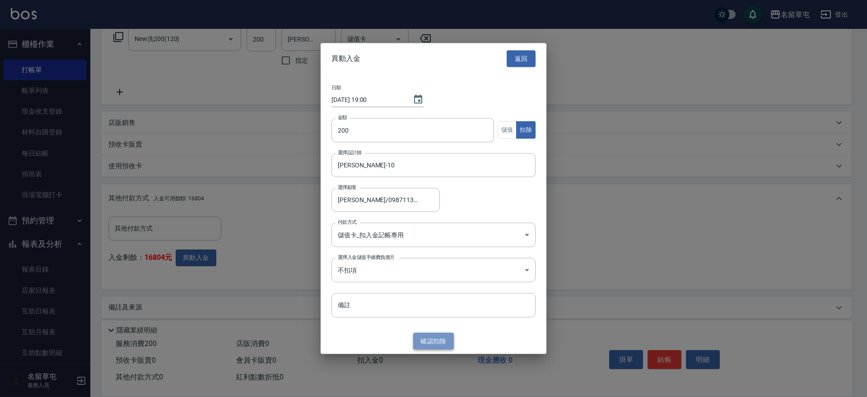
click at [431, 340] on button "確認 扣除" at bounding box center [433, 341] width 41 height 17
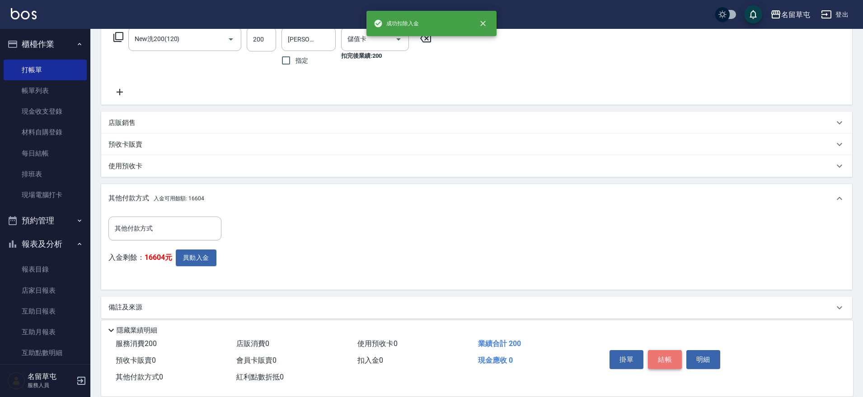
click at [666, 354] on button "結帳" at bounding box center [665, 359] width 34 height 19
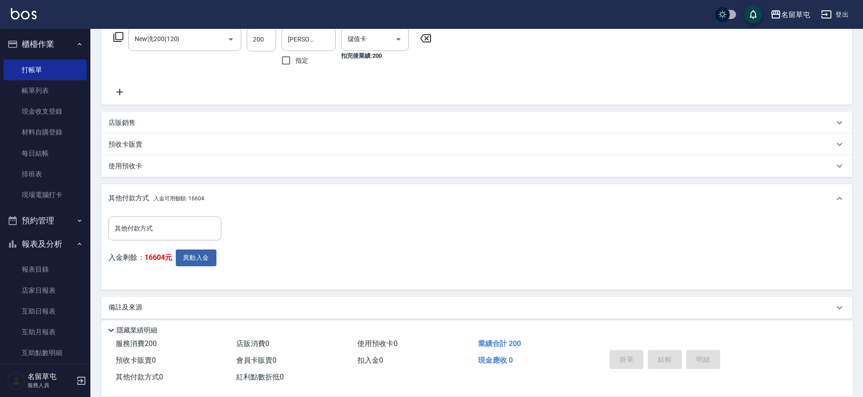
type input "[DATE] 19:00"
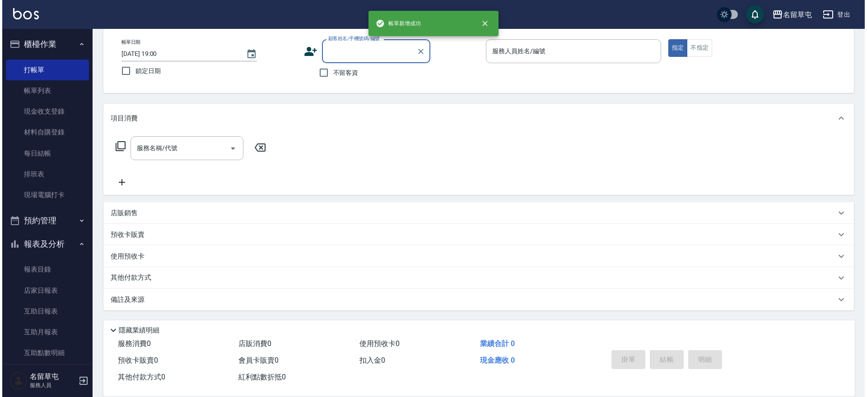
scroll to position [0, 0]
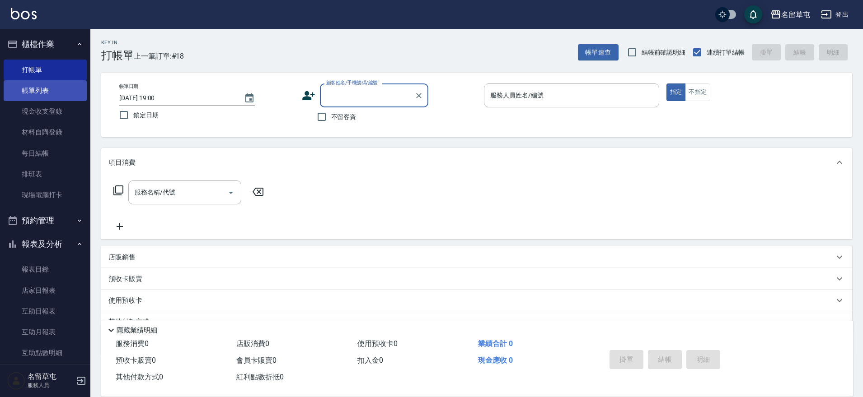
click at [56, 91] on link "帳單列表" at bounding box center [45, 90] width 83 height 21
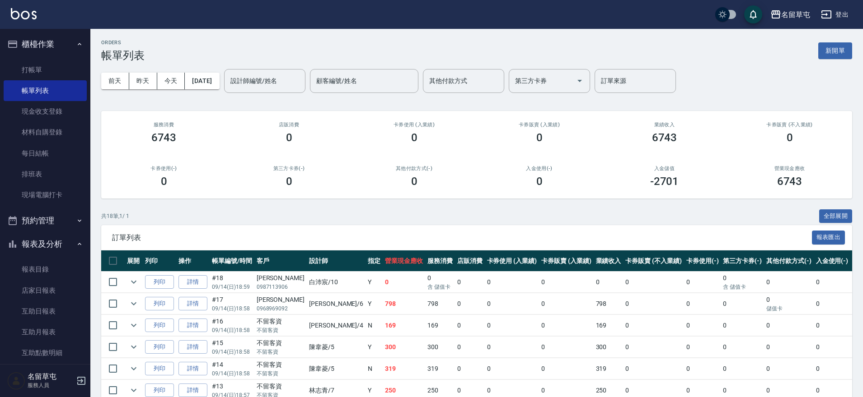
click at [241, 308] on p "09/14 (日) 18:58" at bounding box center [232, 309] width 40 height 8
click at [191, 307] on link "詳情" at bounding box center [192, 304] width 29 height 14
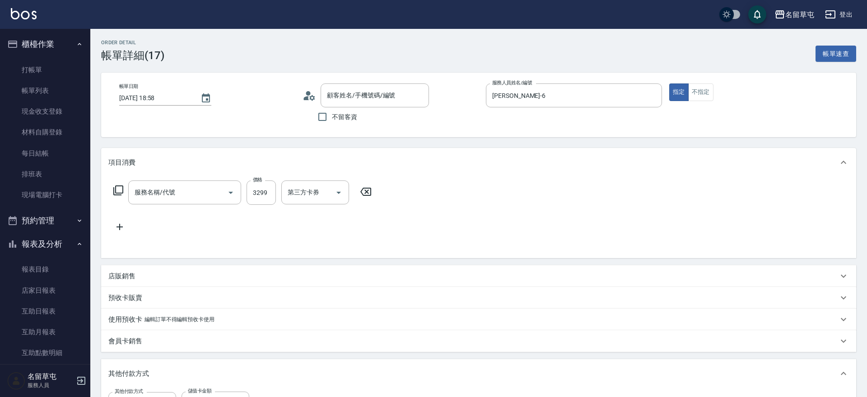
type input "[DATE] 18:58"
type input "[PERSON_NAME]-6"
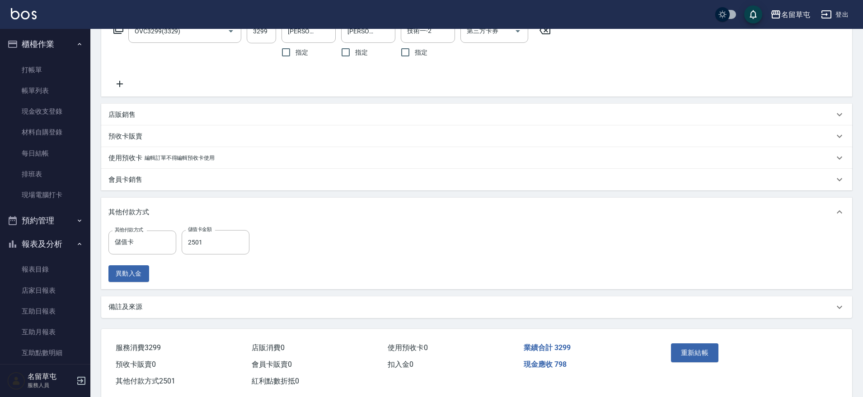
type input "OVC3299(3329)"
type input "[PERSON_NAME]/0968969092/null"
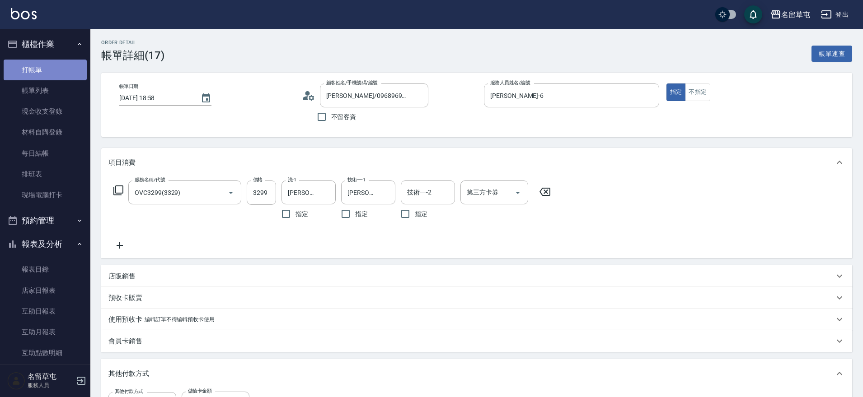
click at [45, 68] on link "打帳單" at bounding box center [45, 70] width 83 height 21
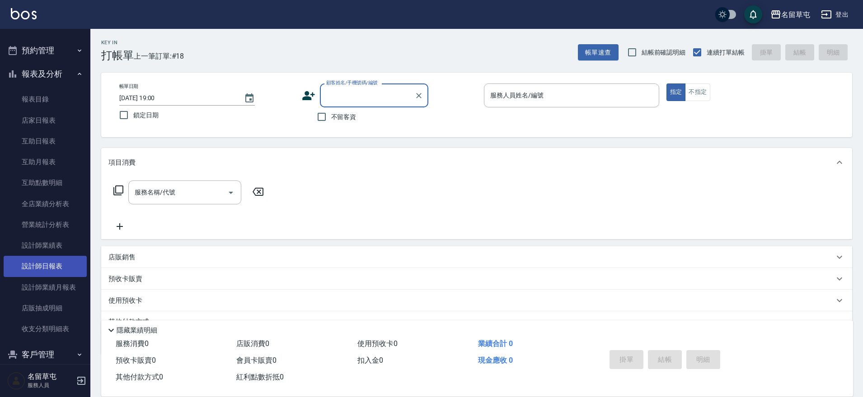
scroll to position [181, 0]
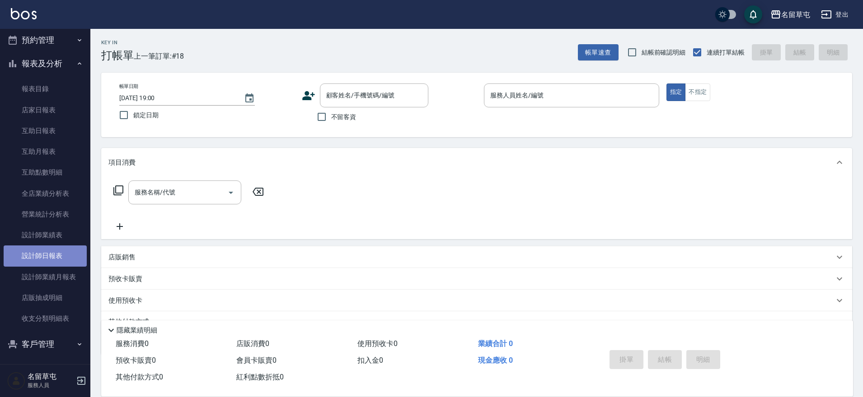
click at [49, 259] on link "設計師日報表" at bounding box center [45, 256] width 83 height 21
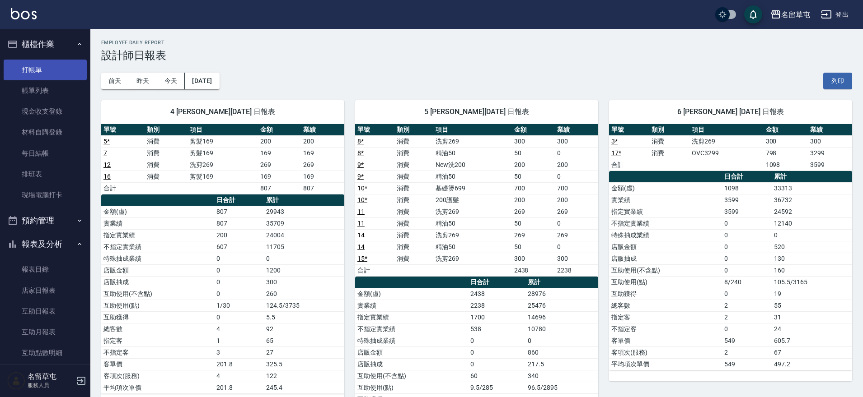
click at [29, 74] on link "打帳單" at bounding box center [45, 70] width 83 height 21
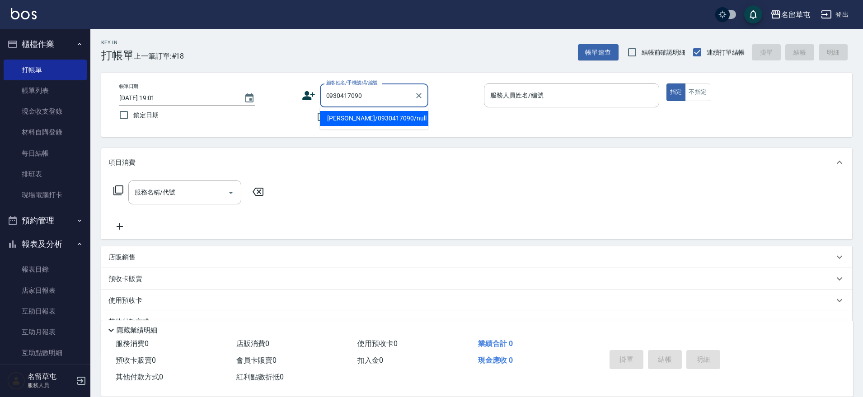
type input "[PERSON_NAME]/0930417090/null"
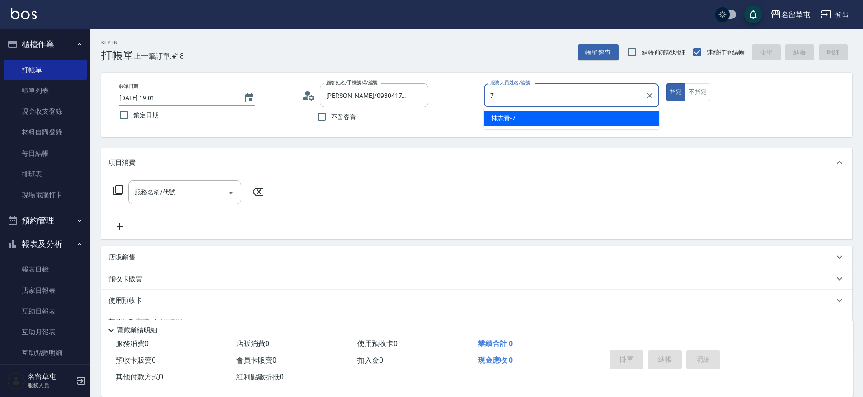
type input "[PERSON_NAME]-7"
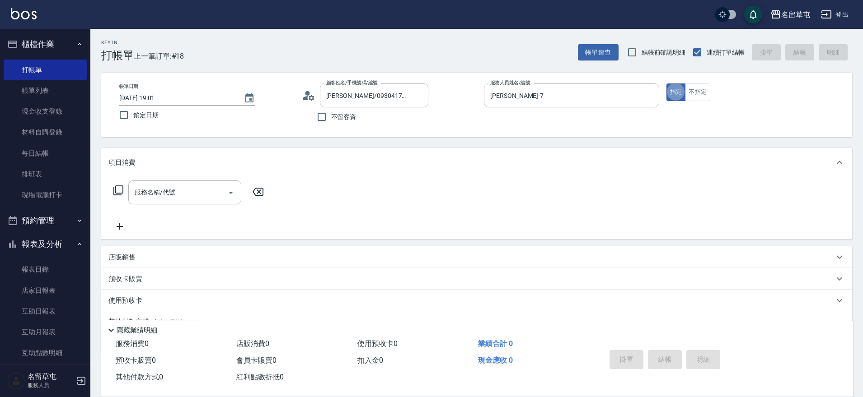
type button "true"
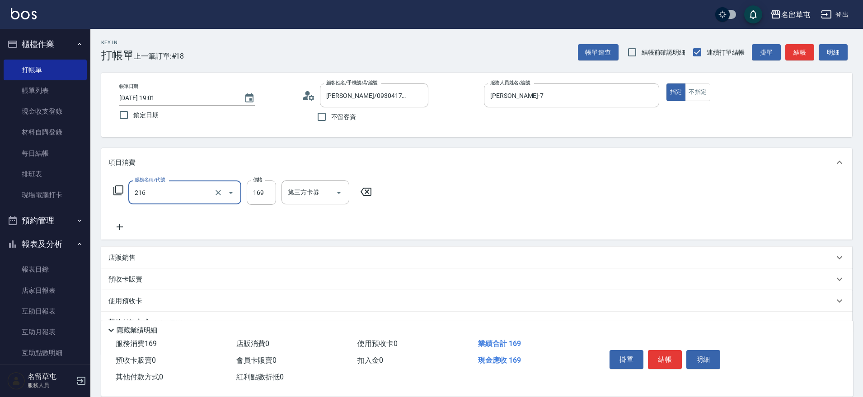
type input "剪髮169(216)"
type input "250"
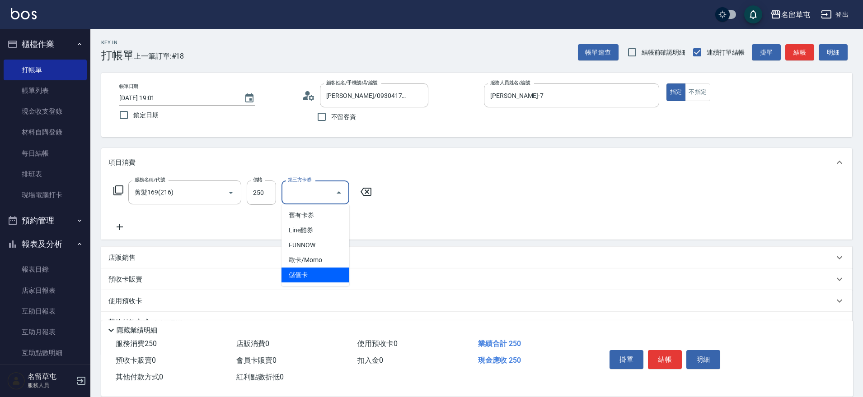
type input "儲值卡"
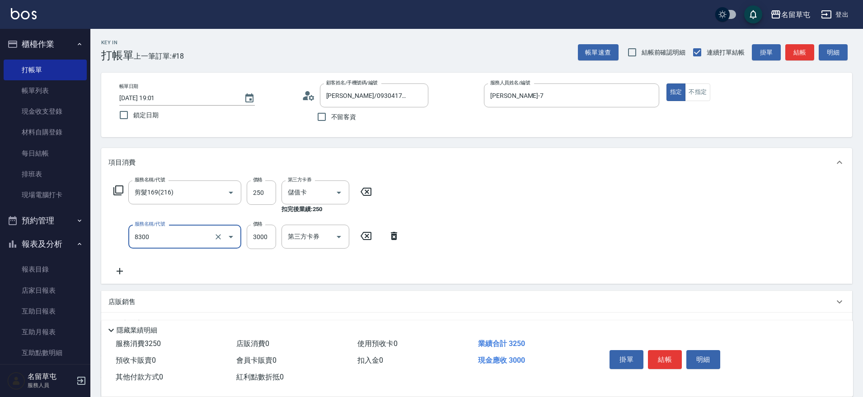
type input "儲3000(8300)"
type input "1000"
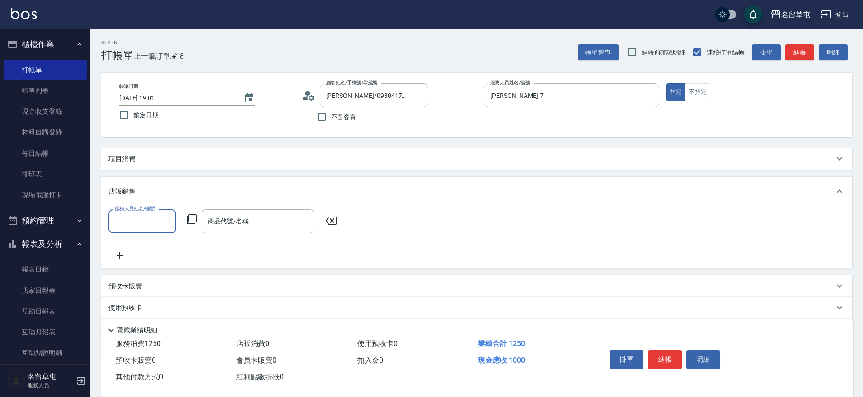
scroll to position [0, 0]
type input "[PERSON_NAME]-7"
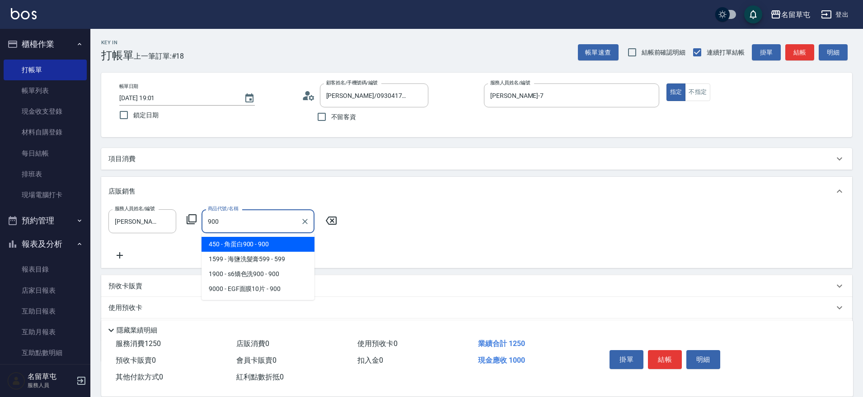
type input "角蛋白900"
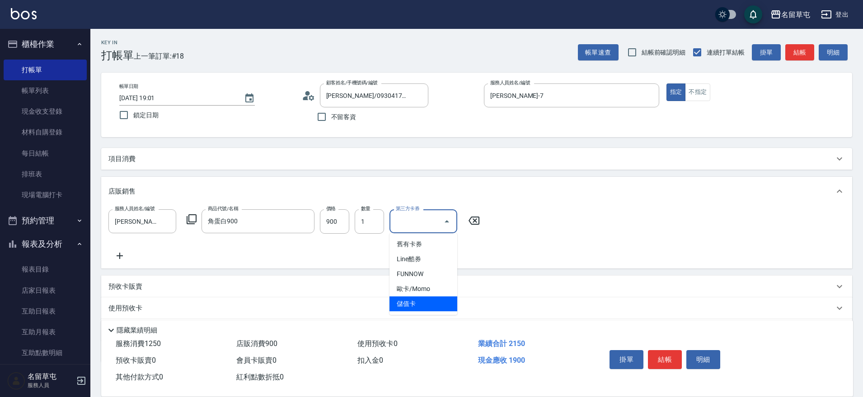
type input "儲值卡"
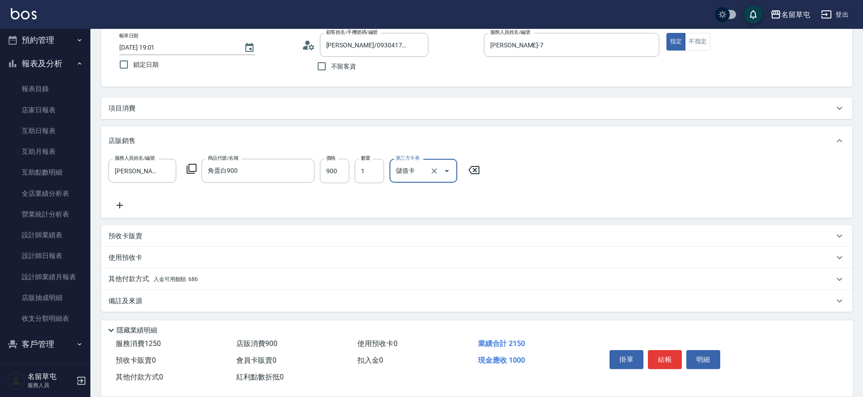
scroll to position [52, 0]
click at [142, 277] on p "其他付款方式 入金可用餘額: 686" at bounding box center [152, 278] width 89 height 10
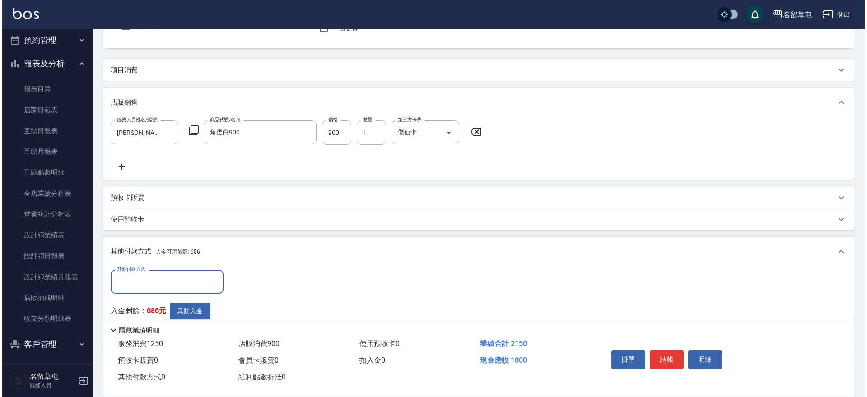
scroll to position [142, 0]
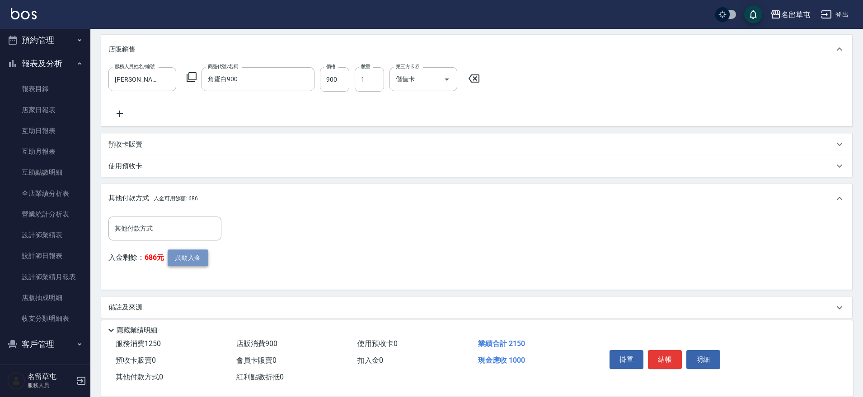
click at [191, 261] on button "異動入金" at bounding box center [188, 258] width 41 height 17
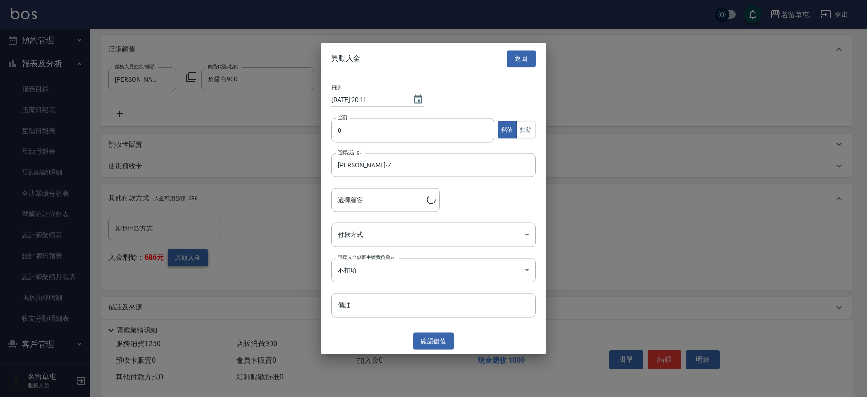
type input "[PERSON_NAME]/0930417090"
type input "1000"
click at [411, 239] on body "名留草屯 登出 櫃檯作業 打帳單 帳單列表 現金收支登錄 材料自購登錄 每日結帳 排班表 現場電腦打卡 預約管理 預約管理 單日預約紀錄 單週預約紀錄 報表及…" at bounding box center [433, 132] width 867 height 548
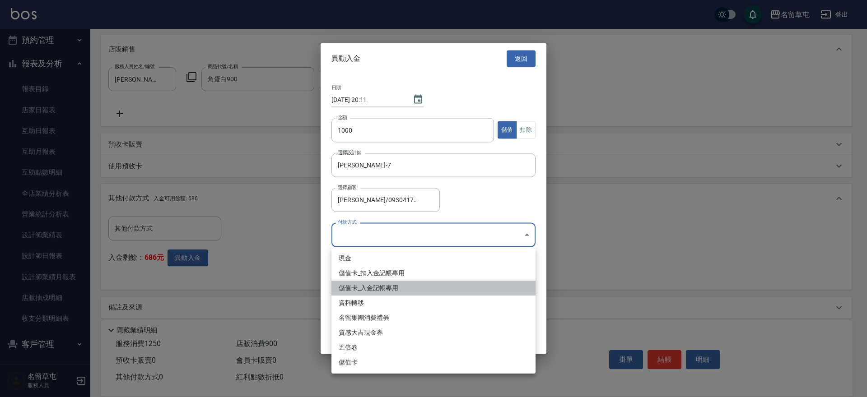
click at [367, 292] on li "儲值卡_入金記帳專用" at bounding box center [433, 288] width 204 height 15
type input "儲值卡_入金記帳專用"
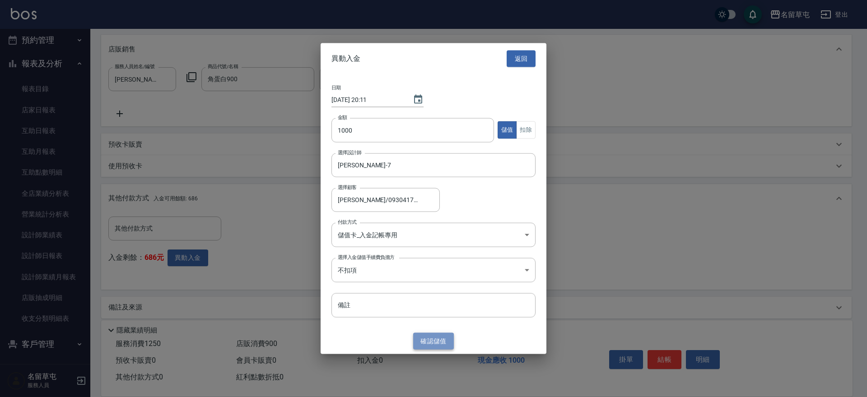
click at [436, 346] on button "確認 儲值" at bounding box center [433, 341] width 41 height 17
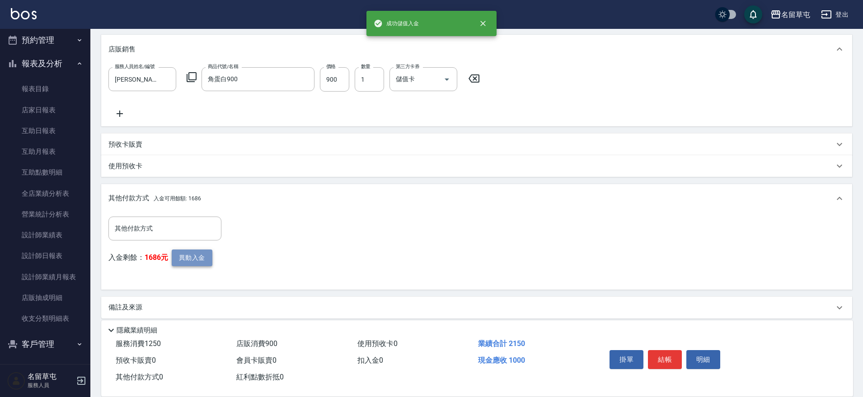
click at [183, 257] on button "異動入金" at bounding box center [192, 258] width 41 height 17
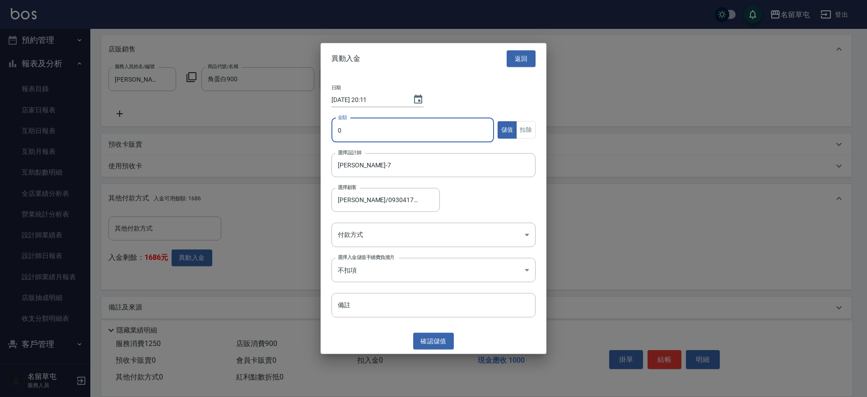
click at [390, 132] on input "0" at bounding box center [412, 130] width 163 height 24
type input "1150"
click at [532, 130] on button "扣除" at bounding box center [525, 130] width 19 height 18
click at [442, 340] on button "確認 扣除" at bounding box center [433, 341] width 41 height 17
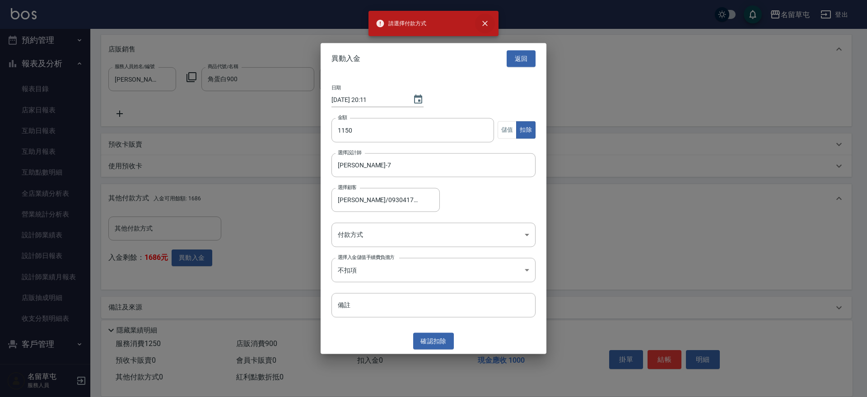
click at [489, 28] on button "close" at bounding box center [485, 24] width 20 height 20
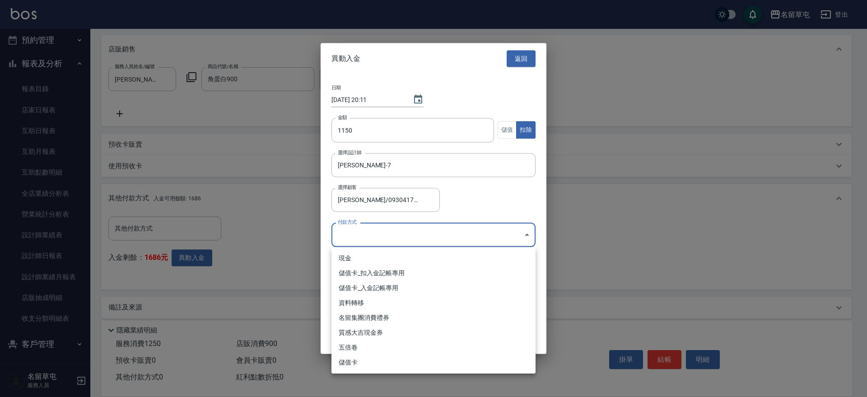
drag, startPoint x: 427, startPoint y: 237, endPoint x: 428, endPoint y: 259, distance: 21.7
click at [430, 243] on body "名留草屯 登出 櫃檯作業 打帳單 帳單列表 現金收支登錄 材料自購登錄 每日結帳 排班表 現場電腦打卡 預約管理 預約管理 單日預約紀錄 單週預約紀錄 報表及…" at bounding box center [433, 132] width 867 height 548
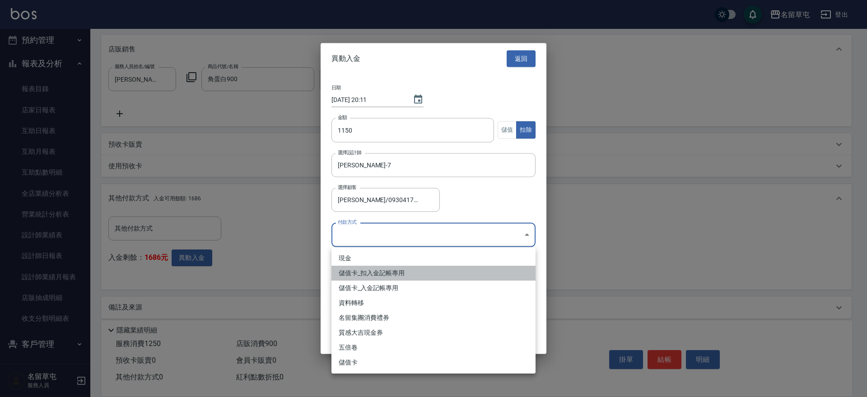
click at [398, 270] on li "儲值卡_扣入金記帳專用" at bounding box center [433, 273] width 204 height 15
type input "儲值卡_扣入金記帳專用"
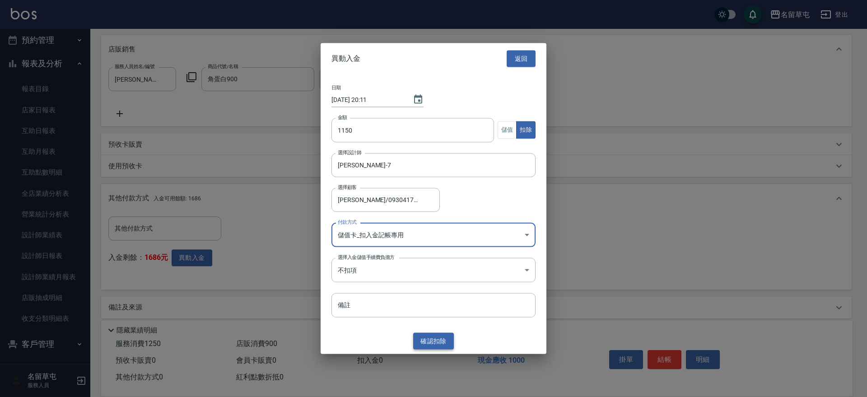
click at [442, 342] on button "確認 扣除" at bounding box center [433, 341] width 41 height 17
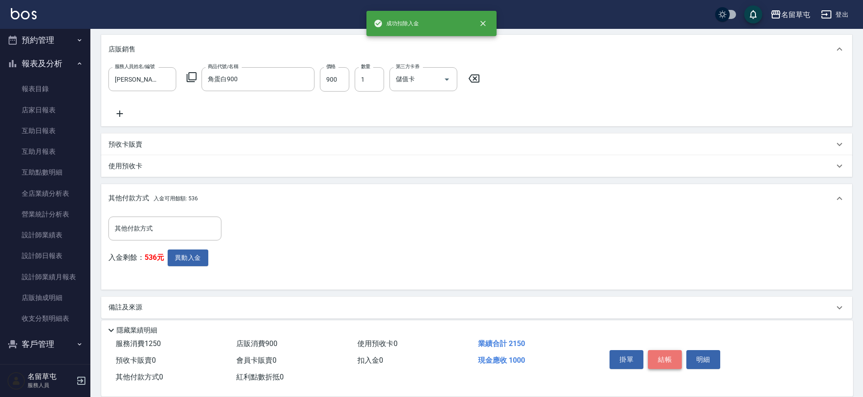
click at [663, 358] on button "結帳" at bounding box center [665, 359] width 34 height 19
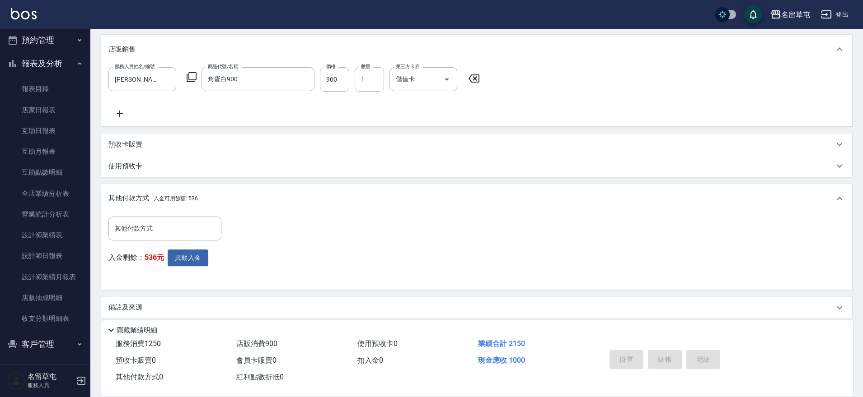
type input "[DATE] 20:11"
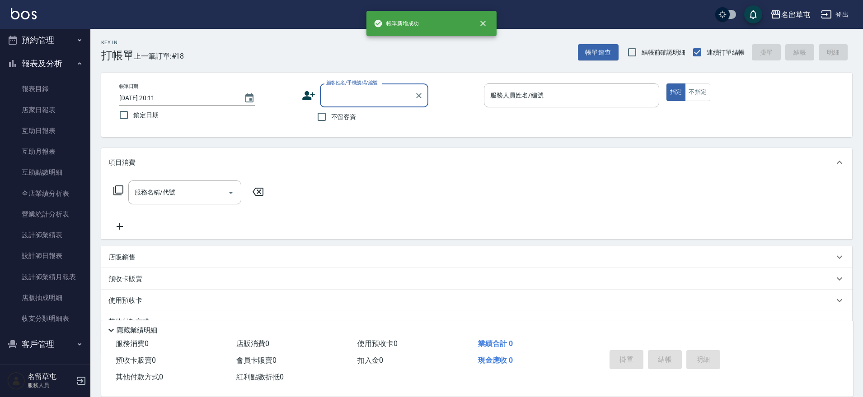
scroll to position [0, 0]
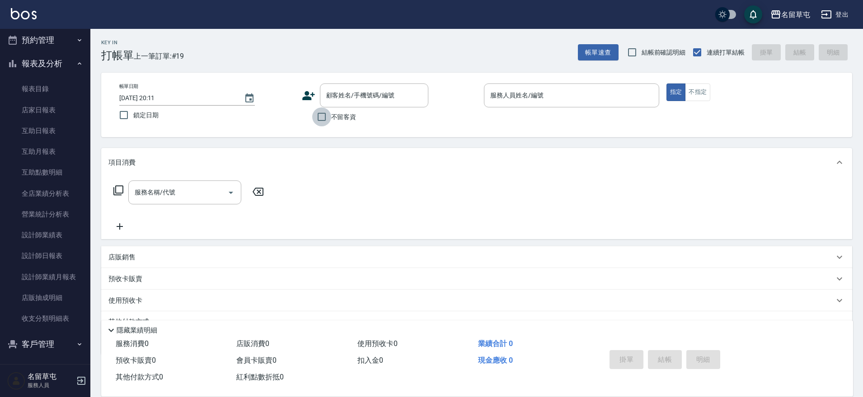
click at [326, 114] on input "不留客資" at bounding box center [321, 116] width 19 height 19
checkbox input "true"
type input "3"
type input "[PERSON_NAME]/0923321687/"
type input "32"
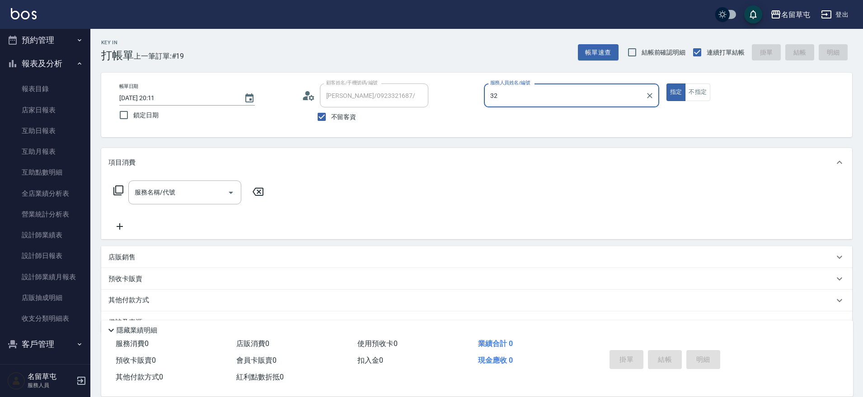
click at [666, 84] on button "指定" at bounding box center [675, 93] width 19 height 18
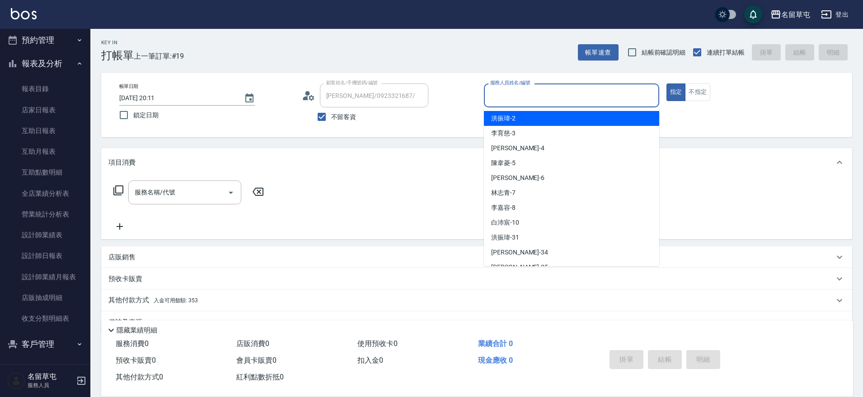
click at [533, 95] on input "服務人員姓名/編號" at bounding box center [571, 96] width 167 height 16
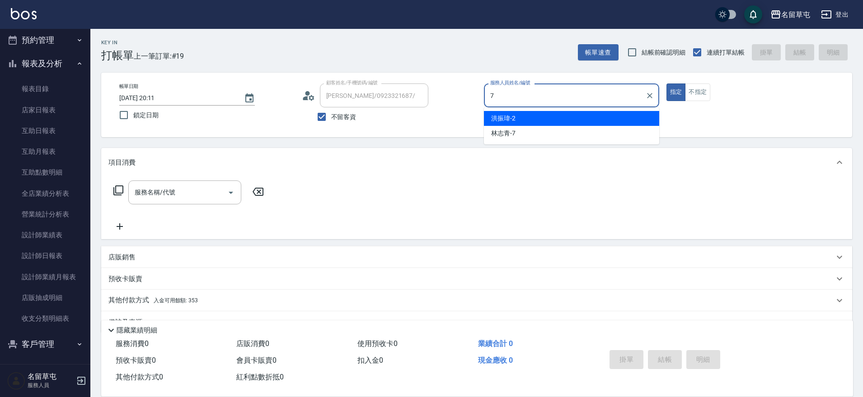
type input "[PERSON_NAME]-7"
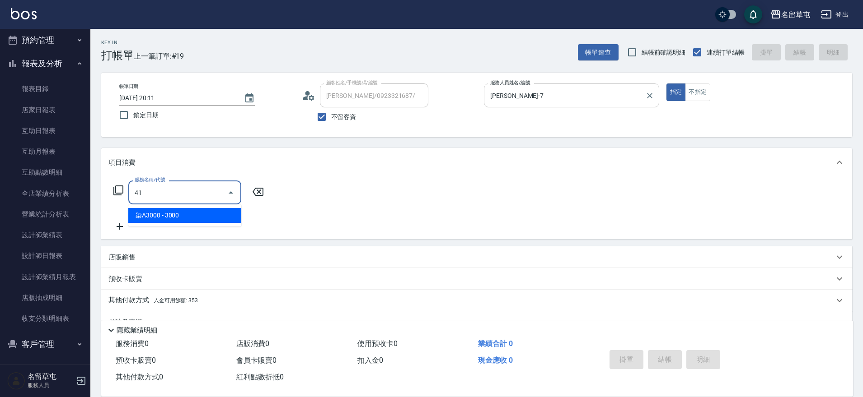
type input "4"
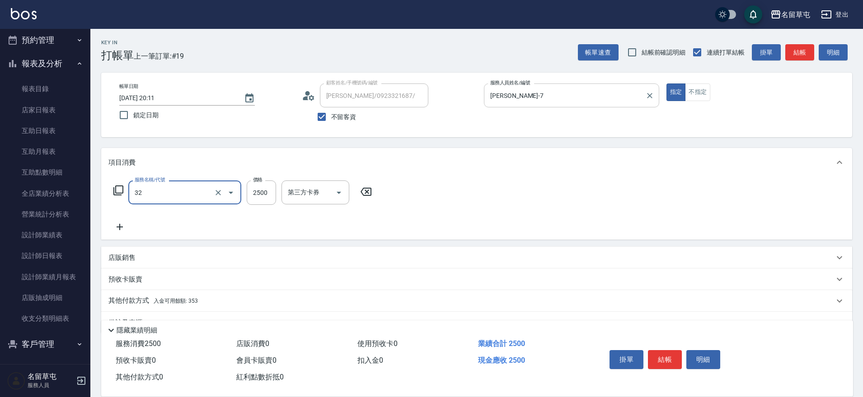
type input "燙B2500(32)"
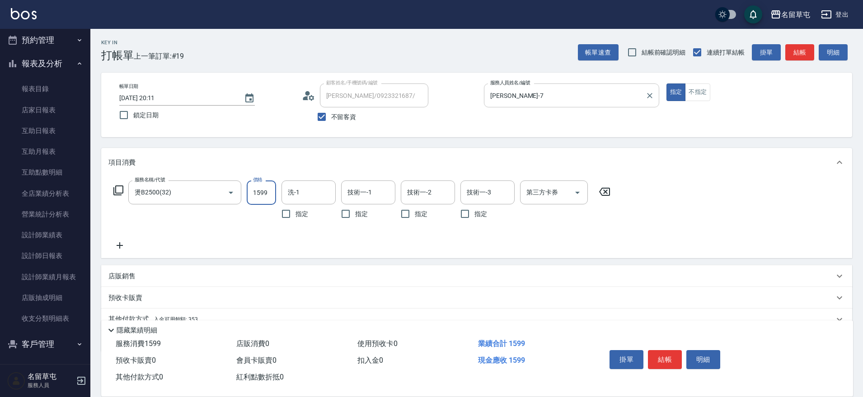
type input "1599"
type input "[PERSON_NAME]-36"
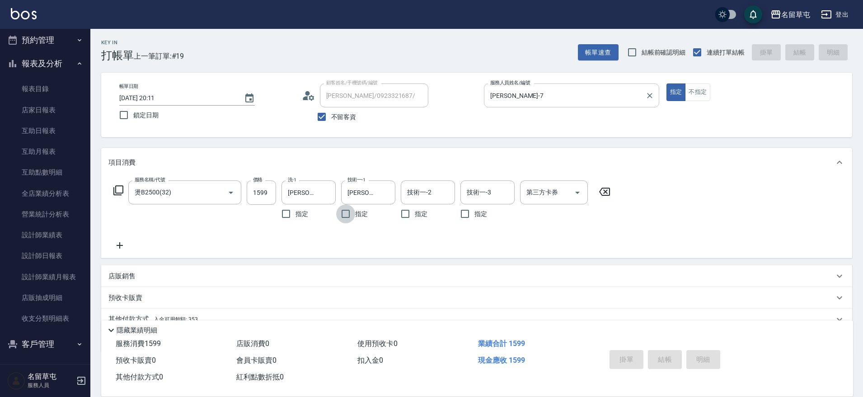
type input "[DATE] 20:12"
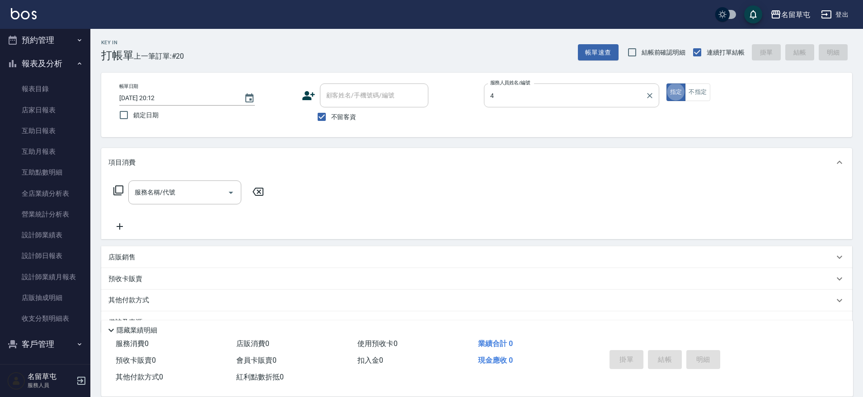
type input "[PERSON_NAME]-4"
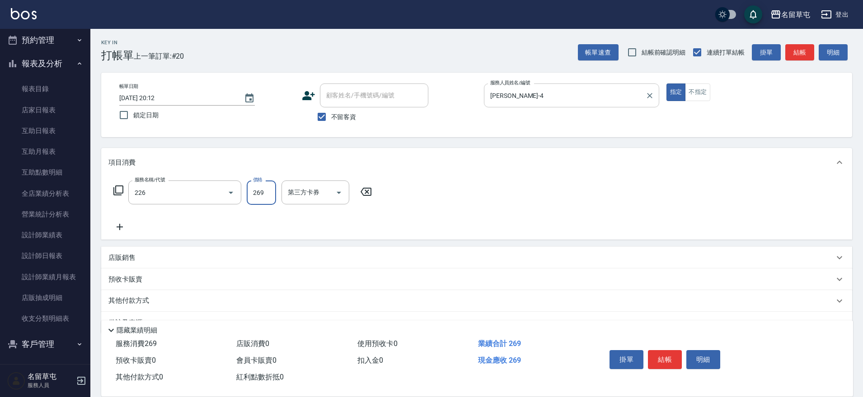
type input "洗剪269(226)"
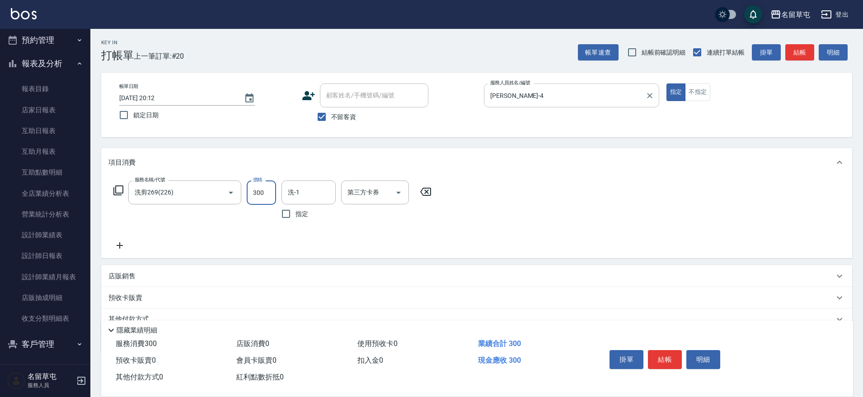
type input "300"
type input "[PERSON_NAME]-36"
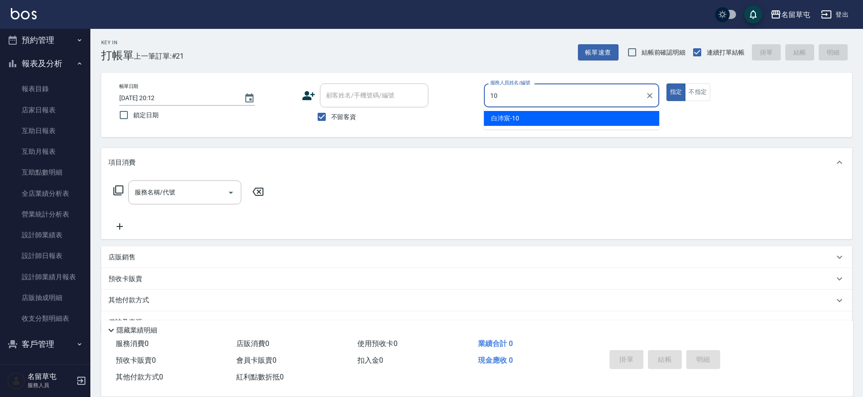
type input "[PERSON_NAME]-10"
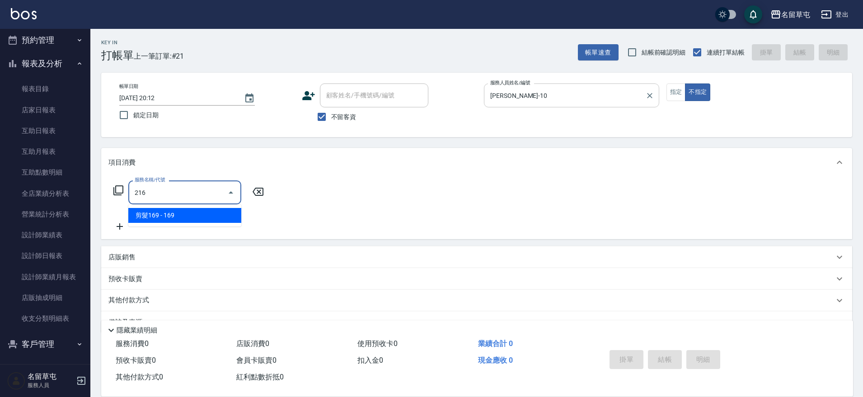
type input "剪髮169(216)"
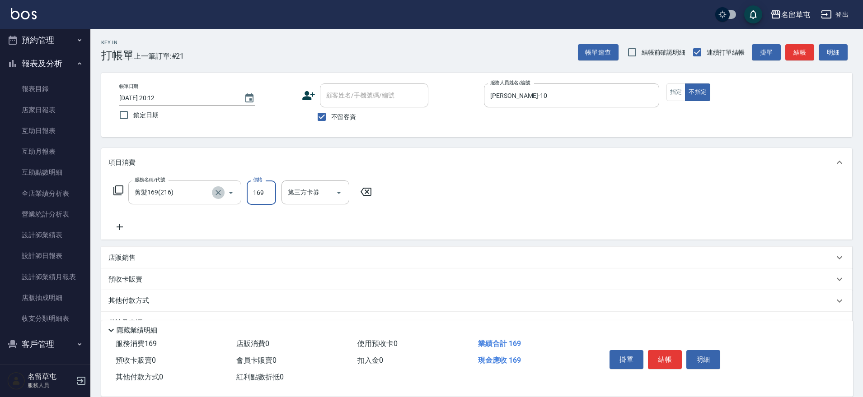
click at [214, 192] on icon "Clear" at bounding box center [218, 192] width 9 height 9
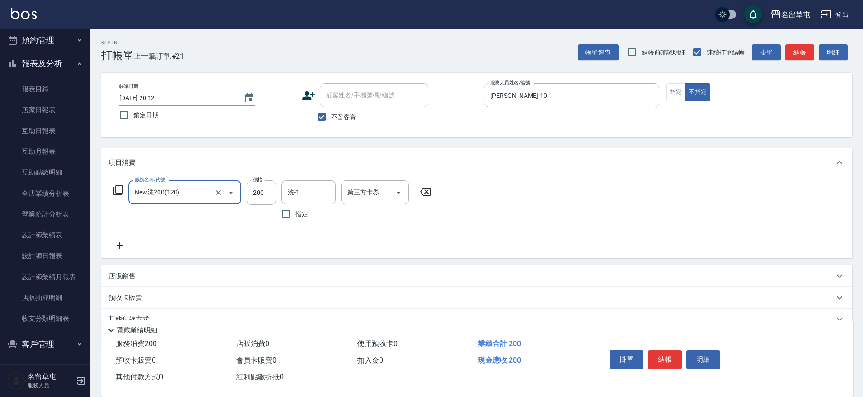
type input "New洗200(120)"
type input "[PERSON_NAME]-10"
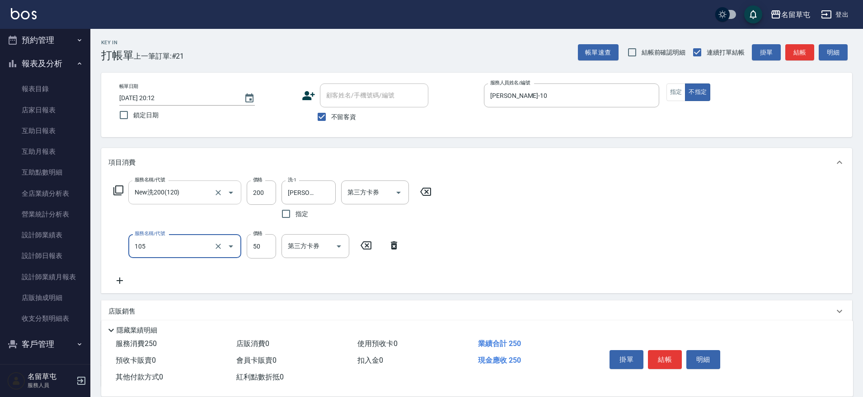
type input "精油50(105)"
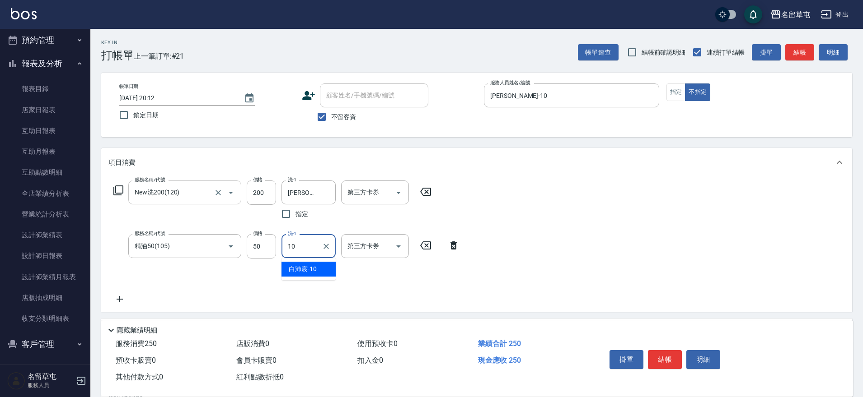
type input "[PERSON_NAME]-10"
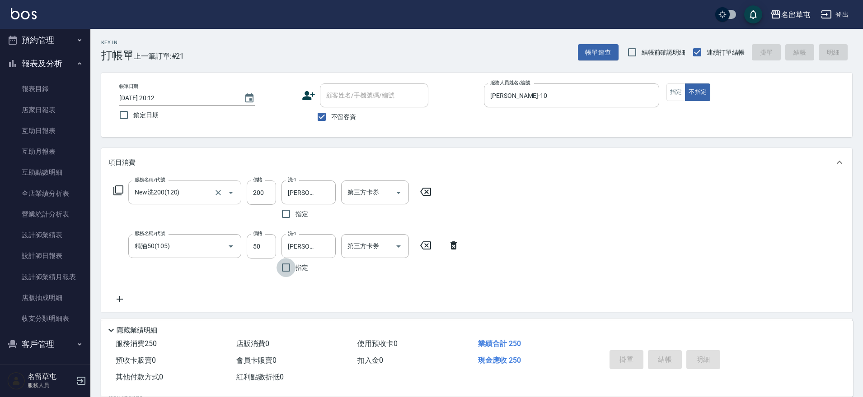
type input "[DATE] 20:13"
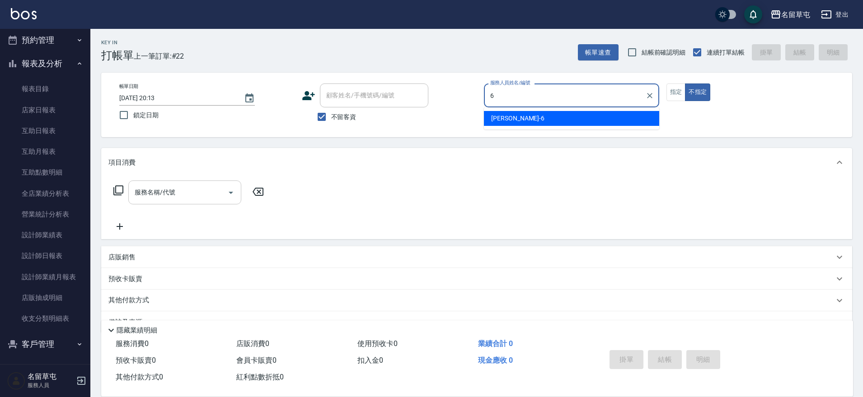
type input "[PERSON_NAME]-6"
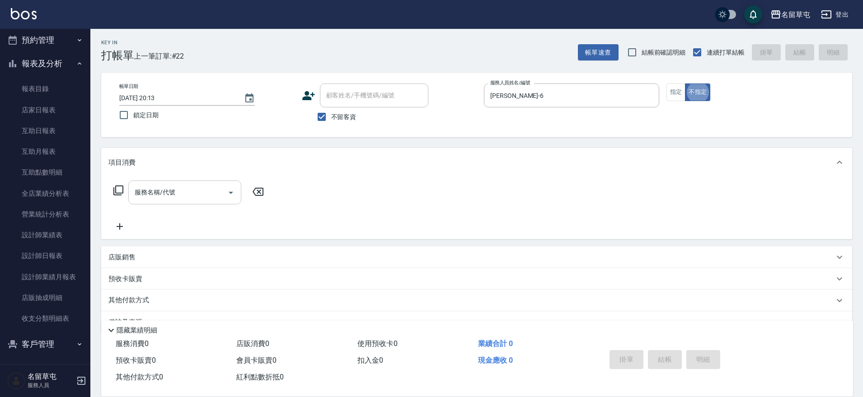
type button "false"
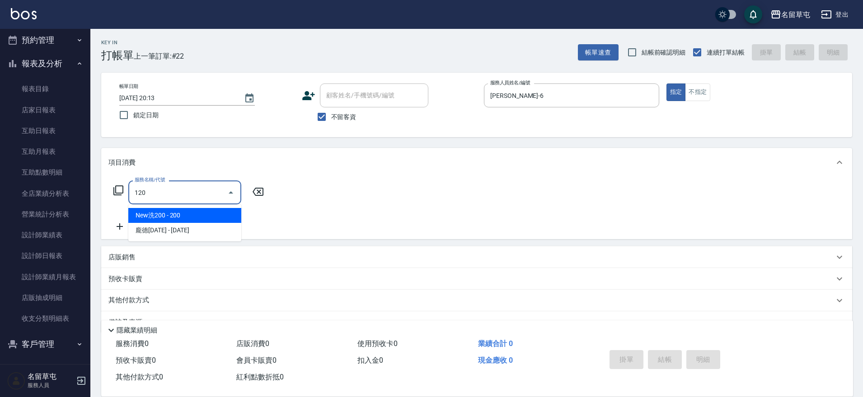
type input "New洗200(120)"
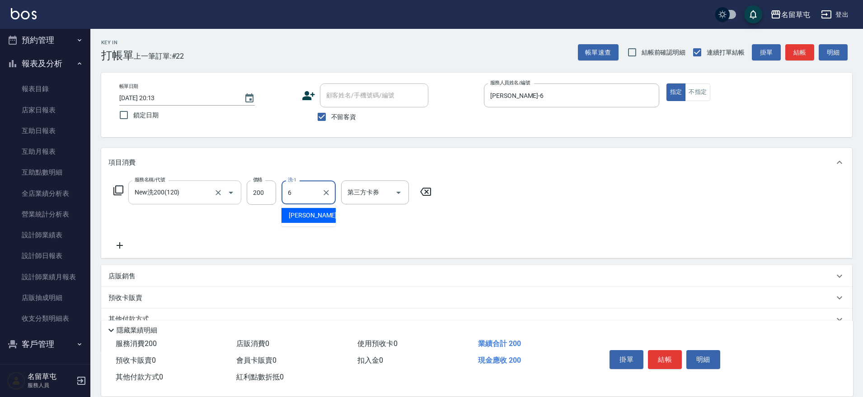
type input "[PERSON_NAME]-6"
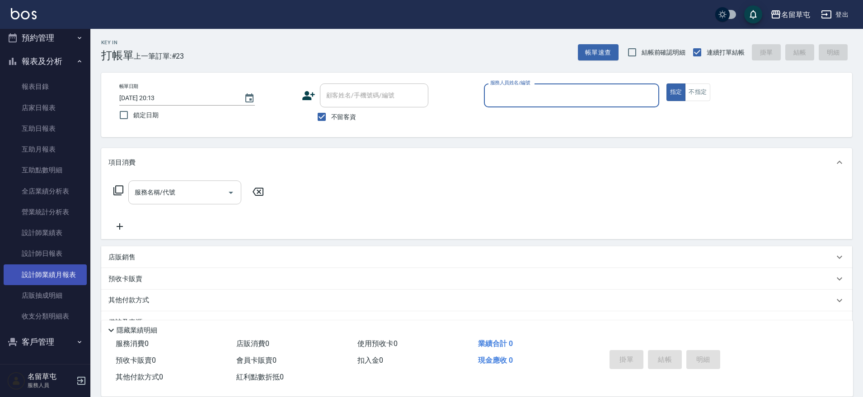
scroll to position [183, 0]
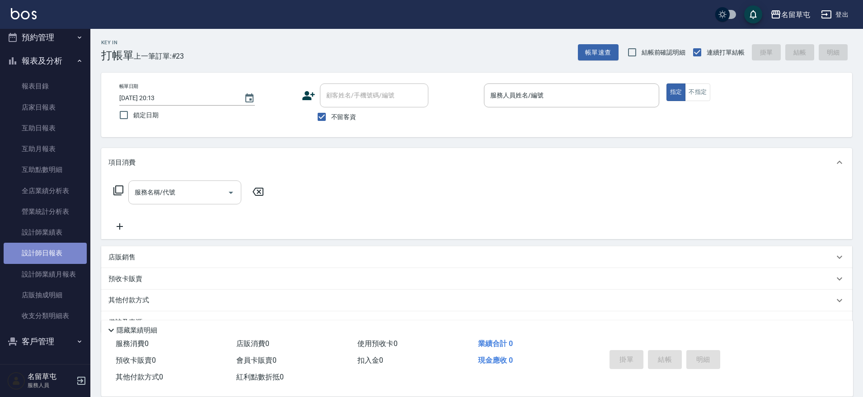
click at [63, 260] on link "設計師日報表" at bounding box center [45, 253] width 83 height 21
